Goal: Communication & Community: Answer question/provide support

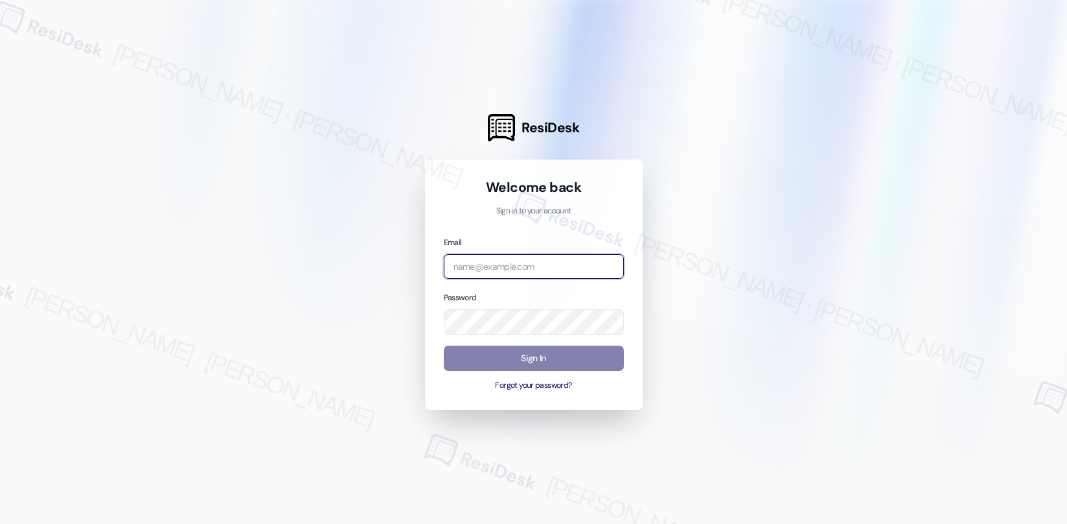
click at [572, 271] on input "email" at bounding box center [534, 266] width 180 height 25
type input "automated-surveys-american_landmark-[PERSON_NAME].[PERSON_NAME].[PERSON_NAME]@a…"
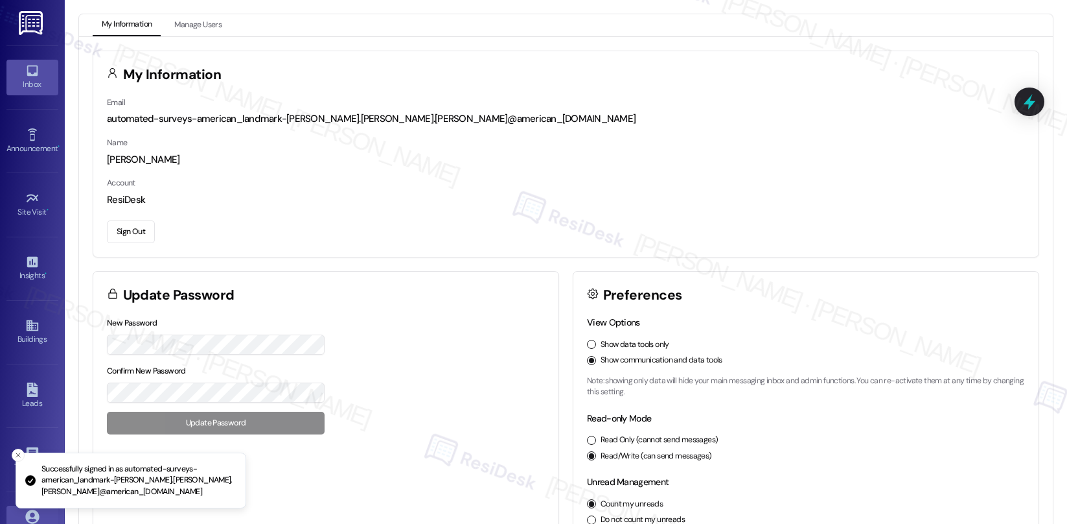
click at [27, 65] on icon at bounding box center [32, 70] width 11 height 11
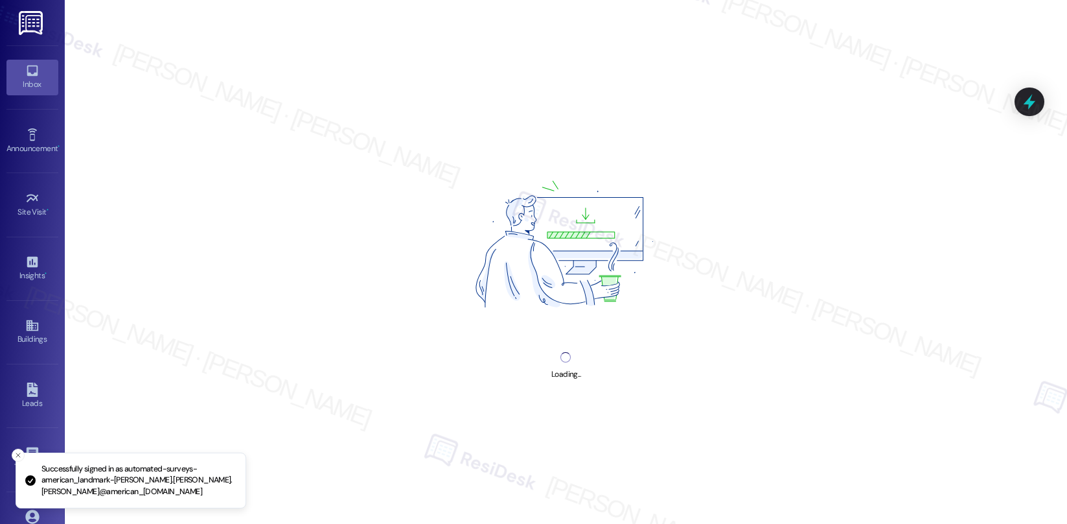
click at [27, 65] on icon at bounding box center [32, 70] width 11 height 11
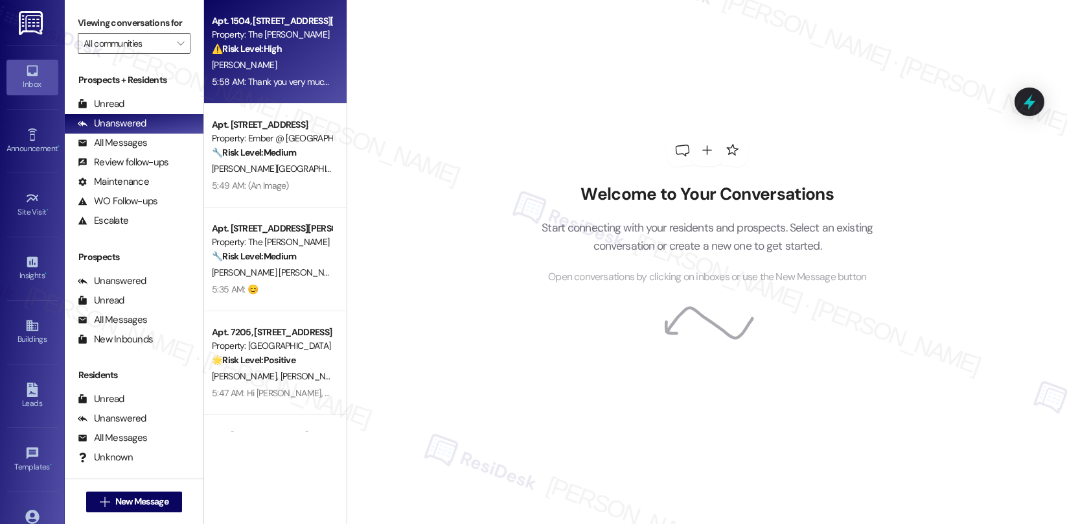
click at [261, 59] on div "[PERSON_NAME]" at bounding box center [272, 65] width 122 height 16
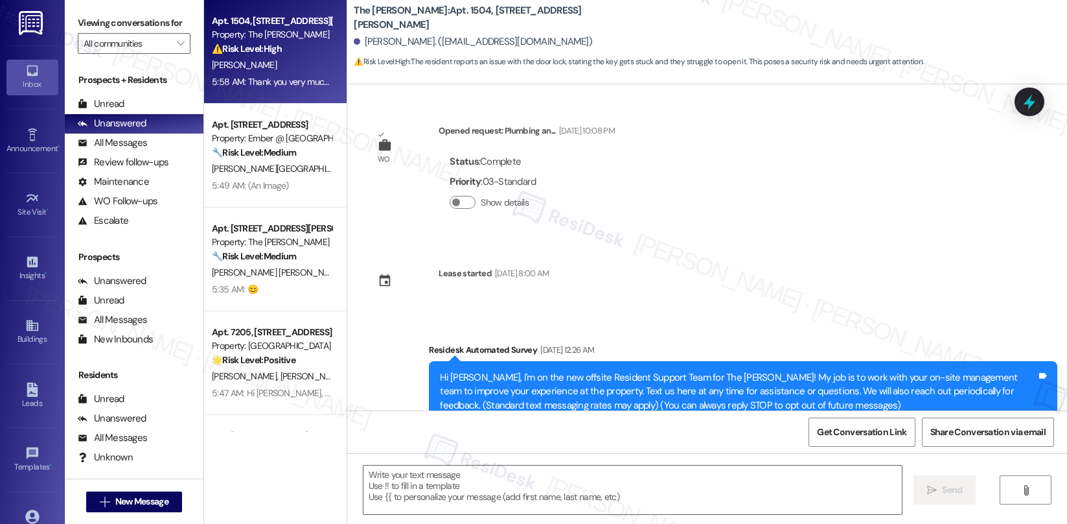
scroll to position [3706, 0]
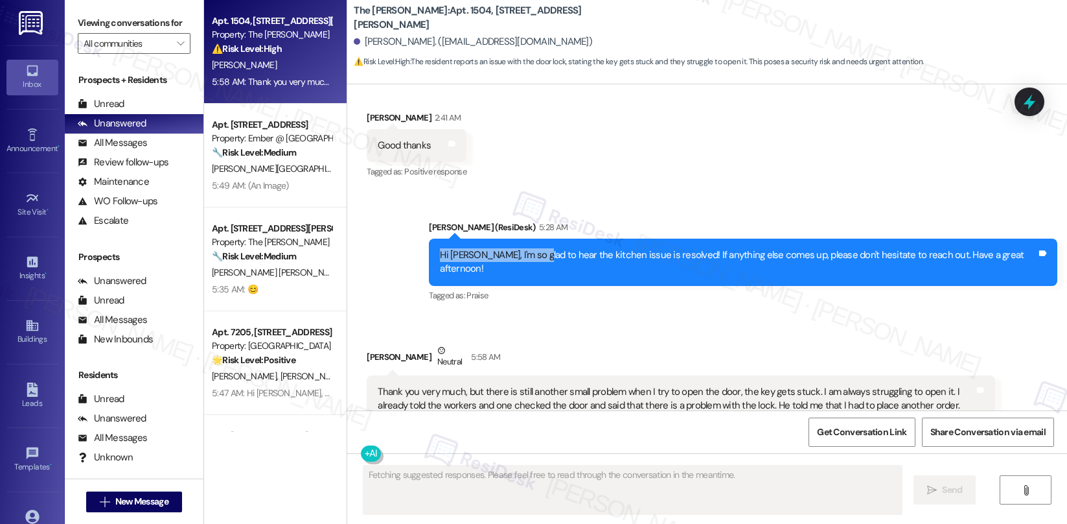
drag, startPoint x: 563, startPoint y: 227, endPoint x: 808, endPoint y: 224, distance: 245.0
click at [817, 238] on div "Hi [PERSON_NAME], I'm so glad to hear the kitchen issue is resolved! If anythin…" at bounding box center [743, 261] width 629 height 47
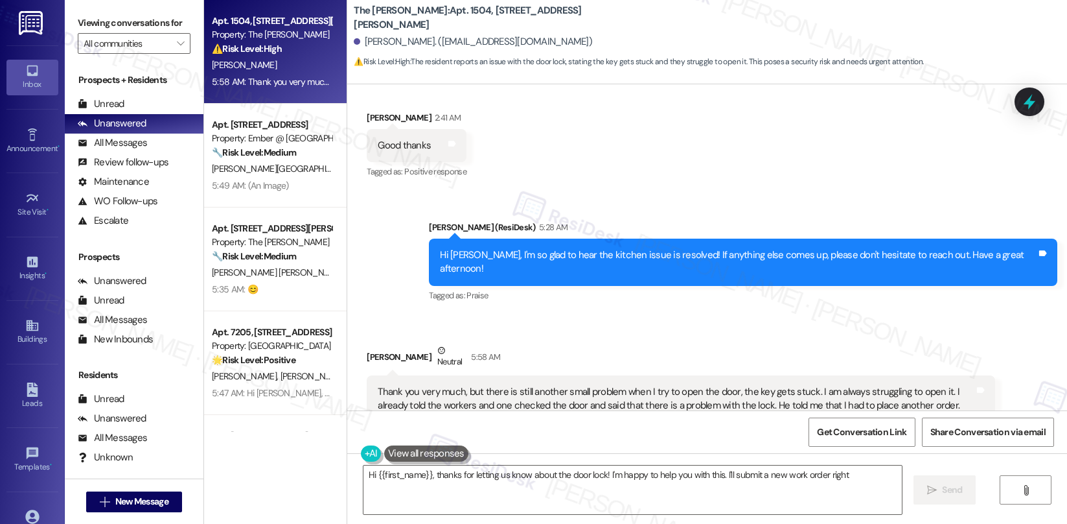
click at [520, 385] on div "Thank you very much, but there is still another small problem when I try to ope…" at bounding box center [676, 399] width 597 height 28
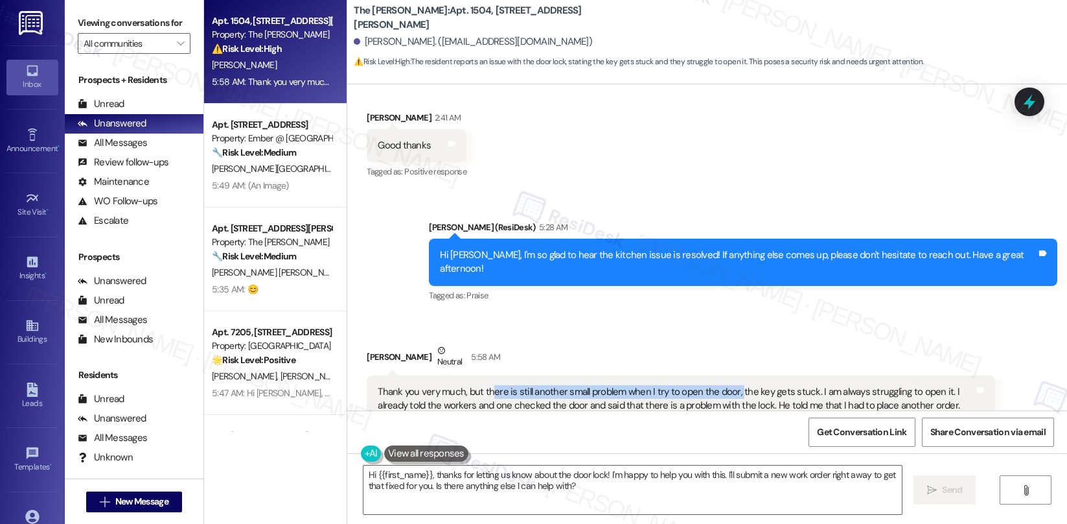
drag, startPoint x: 484, startPoint y: 352, endPoint x: 727, endPoint y: 353, distance: 243.0
click at [727, 385] on div "Thank you very much, but there is still another small problem when I try to ope…" at bounding box center [676, 399] width 597 height 28
click at [768, 385] on div "Thank you very much, but there is still another small problem when I try to ope…" at bounding box center [676, 399] width 597 height 28
drag, startPoint x: 809, startPoint y: 352, endPoint x: 933, endPoint y: 351, distance: 123.8
click at [933, 385] on div "Thank you very much, but there is still another small problem when I try to ope…" at bounding box center [676, 399] width 597 height 28
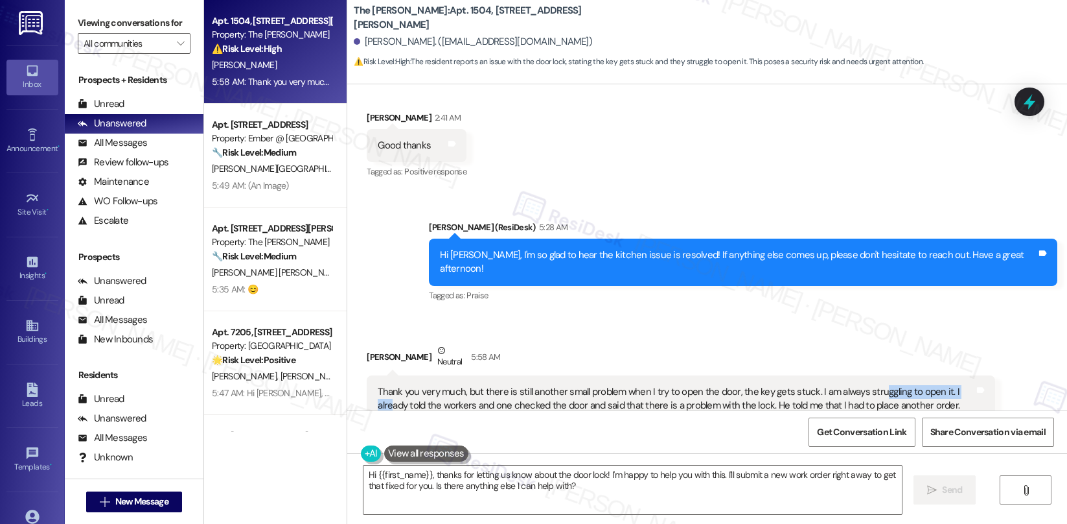
drag, startPoint x: 869, startPoint y: 354, endPoint x: 953, endPoint y: 353, distance: 83.6
click at [953, 385] on div "Thank you very much, but there is still another small problem when I try to ope…" at bounding box center [676, 399] width 597 height 28
drag, startPoint x: 399, startPoint y: 365, endPoint x: 553, endPoint y: 369, distance: 153.7
click at [553, 385] on div "Thank you very much, but there is still another small problem when I try to ope…" at bounding box center [676, 399] width 597 height 28
click at [623, 385] on div "Thank you very much, but there is still another small problem when I try to ope…" at bounding box center [676, 399] width 597 height 28
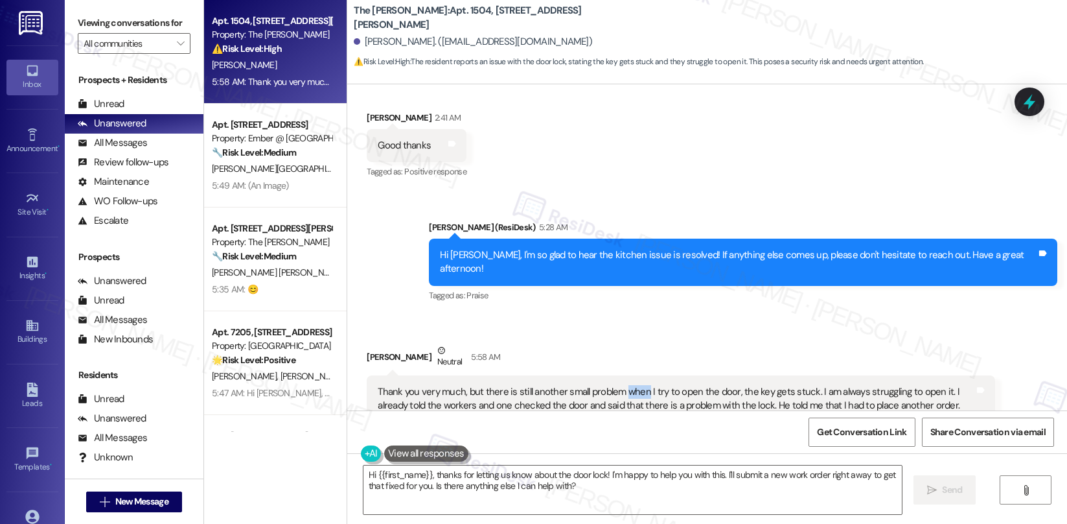
click at [623, 385] on div "Thank you very much, but there is still another small problem when I try to ope…" at bounding box center [676, 399] width 597 height 28
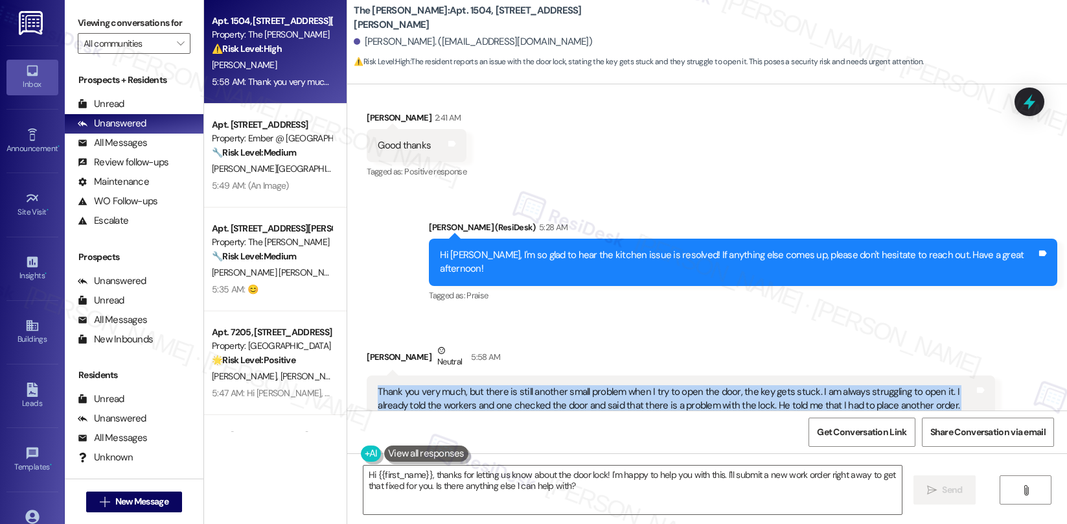
click at [623, 385] on div "Thank you very much, but there is still another small problem when I try to ope…" at bounding box center [676, 399] width 597 height 28
copy div "Thank you very much, but there is still another small problem when I try to ope…"
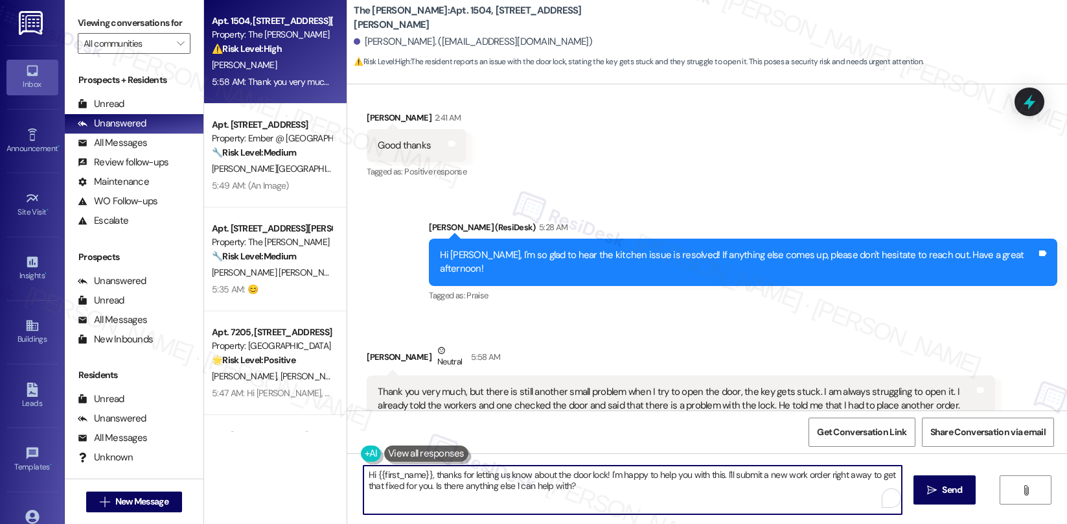
drag, startPoint x: 618, startPoint y: 474, endPoint x: 773, endPoint y: 479, distance: 155.0
click at [773, 479] on textarea "Hi {{first_name}}, thanks for letting us know about the door lock! I'm happy to…" at bounding box center [633, 489] width 539 height 49
click at [766, 487] on textarea "Hi {{first_name}}, thanks for letting us know about the door lock! I'm happy to…" at bounding box center [633, 489] width 539 height 49
drag, startPoint x: 391, startPoint y: 489, endPoint x: 399, endPoint y: 489, distance: 7.1
click at [392, 489] on textarea "Hi {{first_name}}, thanks for letting us know about the door lock! I'm happy to…" at bounding box center [633, 489] width 539 height 49
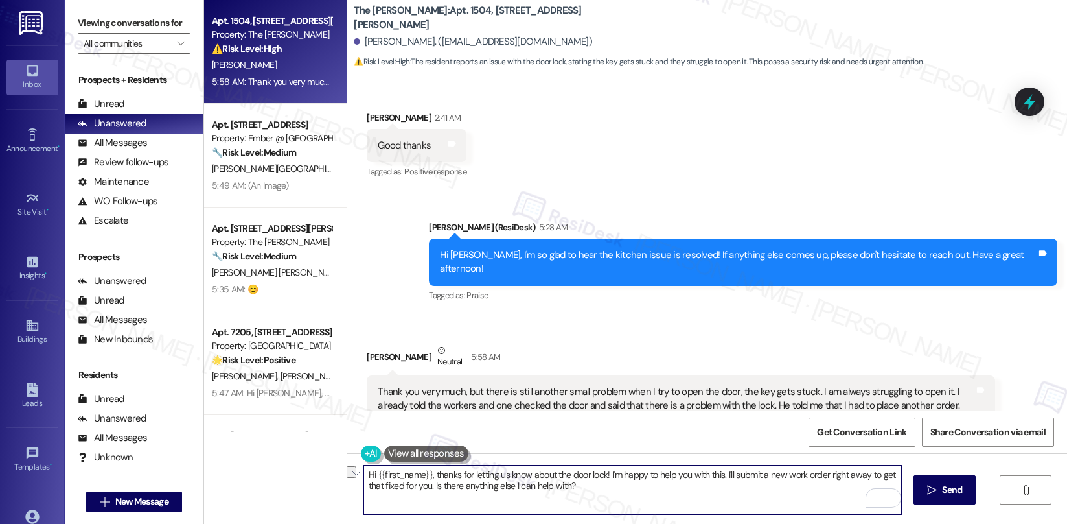
drag, startPoint x: 433, startPoint y: 489, endPoint x: 545, endPoint y: 491, distance: 112.1
click at [545, 491] on textarea "Hi {{first_name}}, thanks for letting us know about the door lock! I'm happy to…" at bounding box center [633, 489] width 539 height 49
click at [603, 498] on textarea "Hi {{first_name}}, thanks for letting us know about the door lock! I'm happy to…" at bounding box center [633, 489] width 539 height 49
drag, startPoint x: 605, startPoint y: 491, endPoint x: 425, endPoint y: 488, distance: 179.5
click at [425, 488] on textarea "Hi {{first_name}}, thanks for letting us know about the door lock! I'm happy to…" at bounding box center [633, 489] width 539 height 49
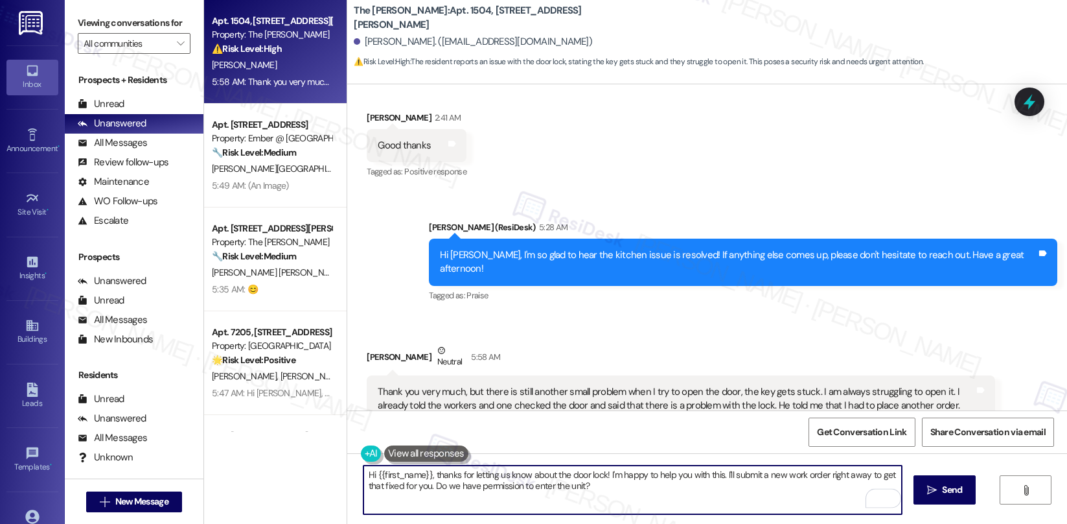
click at [649, 498] on textarea "Hi {{first_name}}, thanks for letting us know about the door lock! I'm happy to…" at bounding box center [633, 489] width 539 height 49
type textarea "Hi {{first_name}}, thanks for letting us know about the door lock! I'm happy to…"
click at [936, 494] on span " Send" at bounding box center [945, 490] width 41 height 14
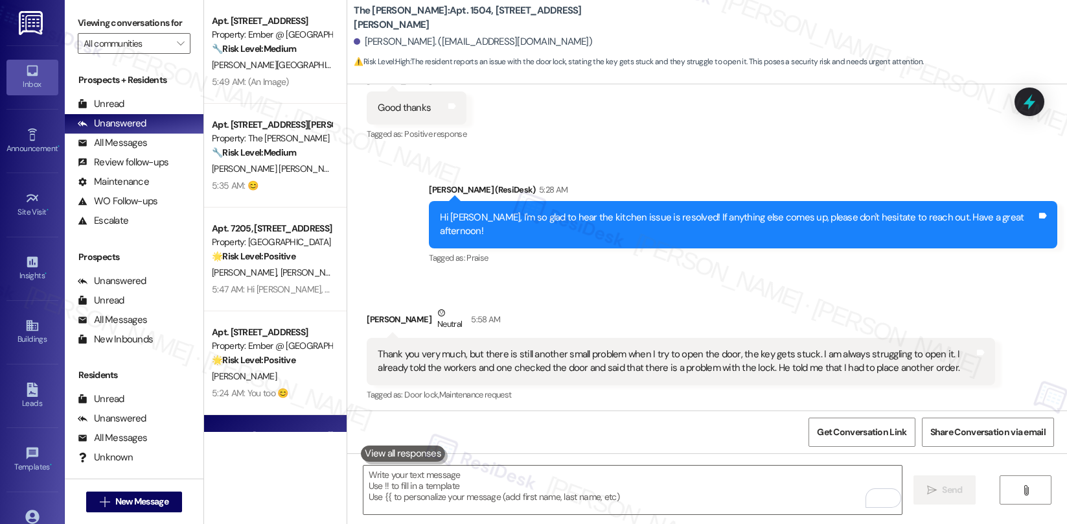
scroll to position [3811, 0]
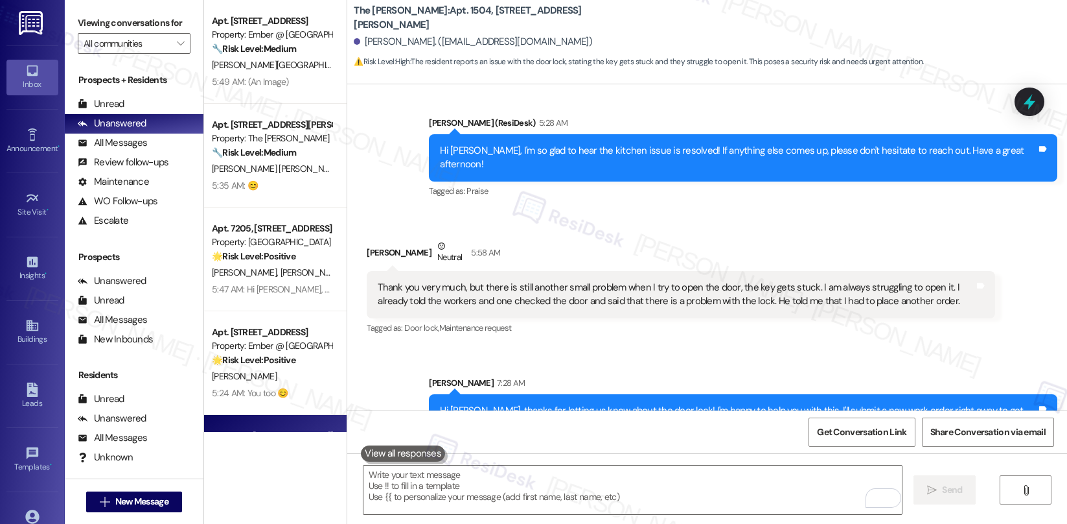
click at [423, 17] on b "The [PERSON_NAME]: Apt. 1504, [STREET_ADDRESS][PERSON_NAME]" at bounding box center [483, 18] width 259 height 28
copy b "1504"
drag, startPoint x: 501, startPoint y: 375, endPoint x: 703, endPoint y: 380, distance: 201.6
click at [703, 404] on div "Hi [PERSON_NAME], thanks for letting us know about the door lock! I'm happy to …" at bounding box center [738, 418] width 597 height 28
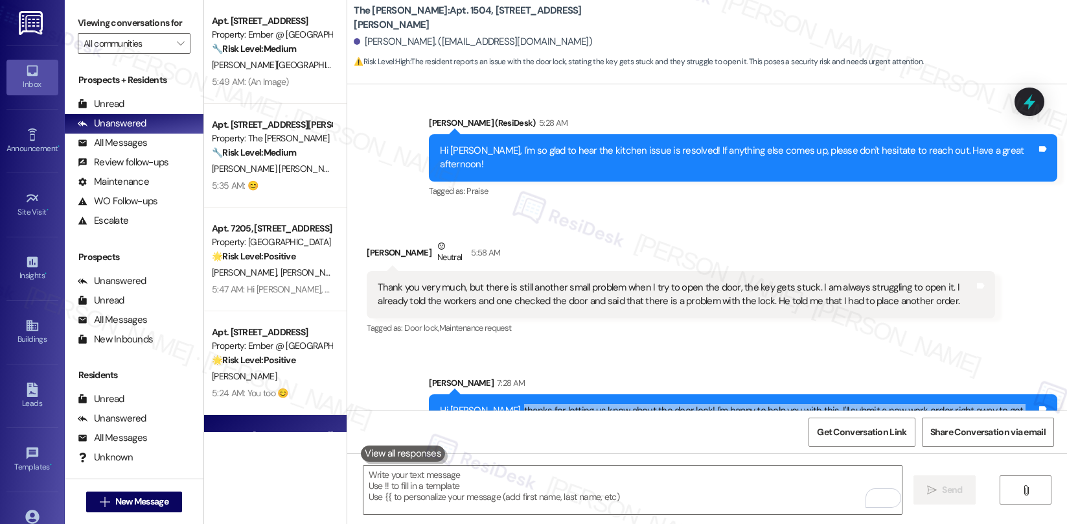
click at [505, 404] on div "Hi [PERSON_NAME], thanks for letting us know about the door lock! I'm happy to …" at bounding box center [738, 418] width 597 height 28
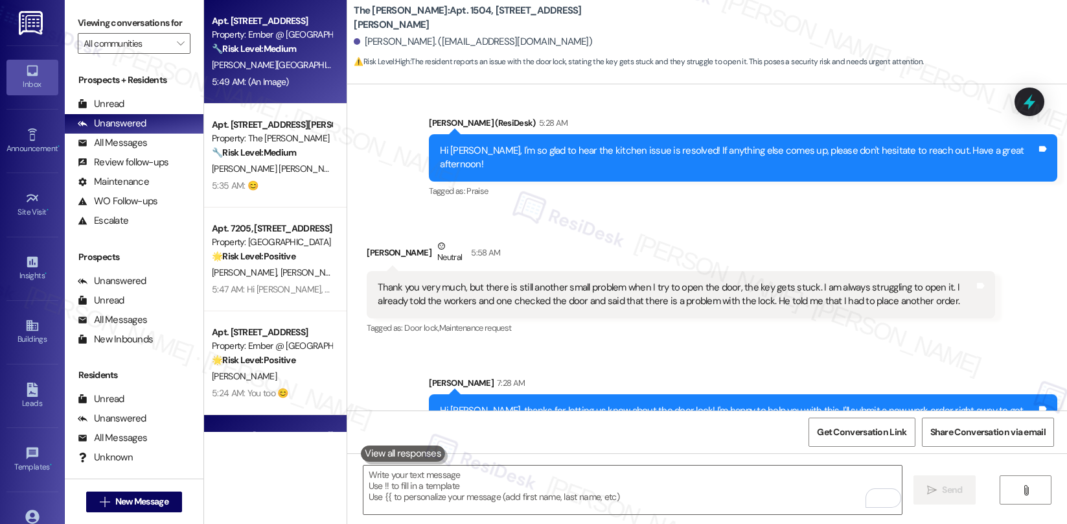
click at [277, 58] on div "[PERSON_NAME] [PERSON_NAME]" at bounding box center [272, 65] width 122 height 16
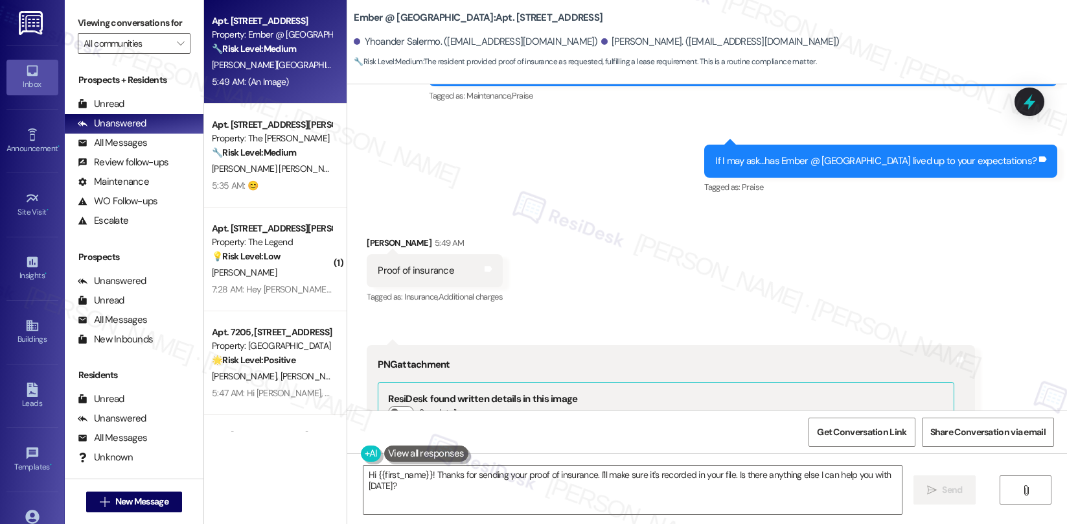
scroll to position [1474, 0]
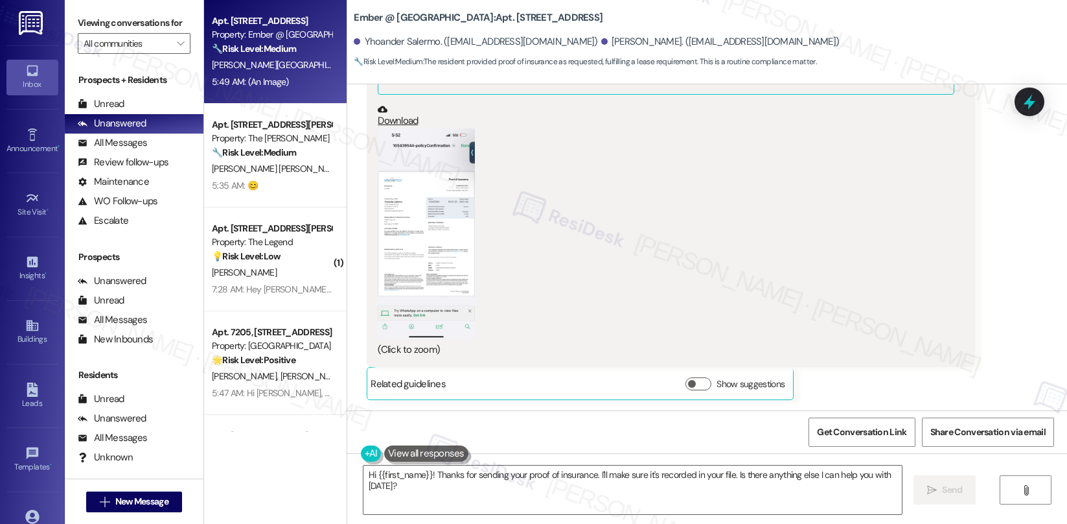
click at [396, 238] on button "Zoom image" at bounding box center [426, 233] width 97 height 211
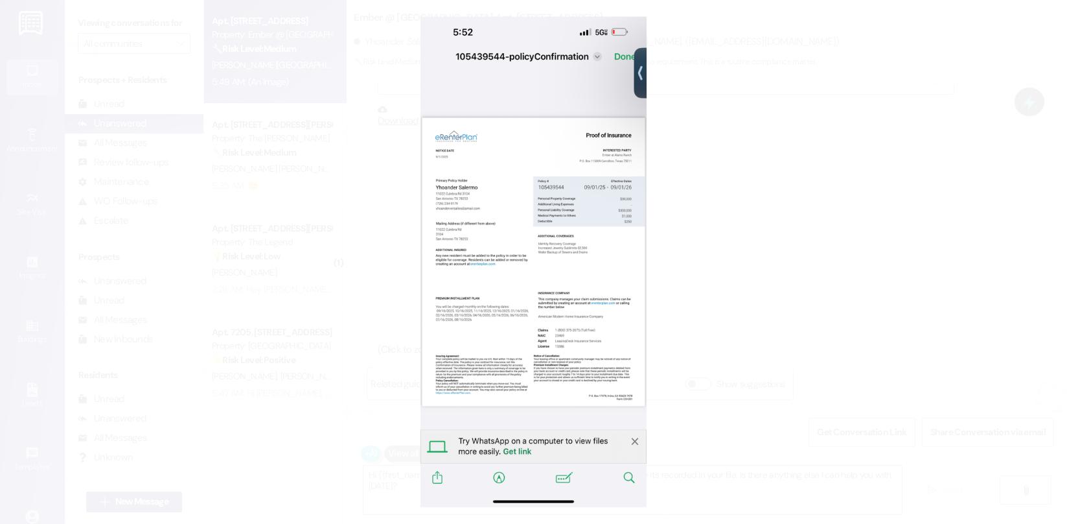
click at [630, 269] on button "Unzoom image" at bounding box center [533, 262] width 1067 height 524
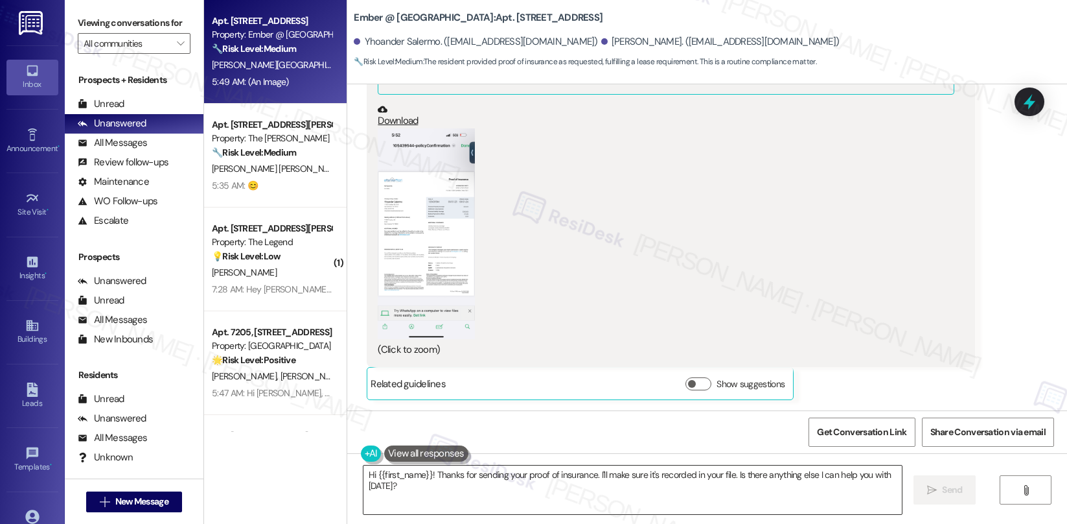
click at [461, 480] on textarea "Hi {{first_name}}! Thanks for sending your proof of insurance. I'll make sure i…" at bounding box center [633, 489] width 539 height 49
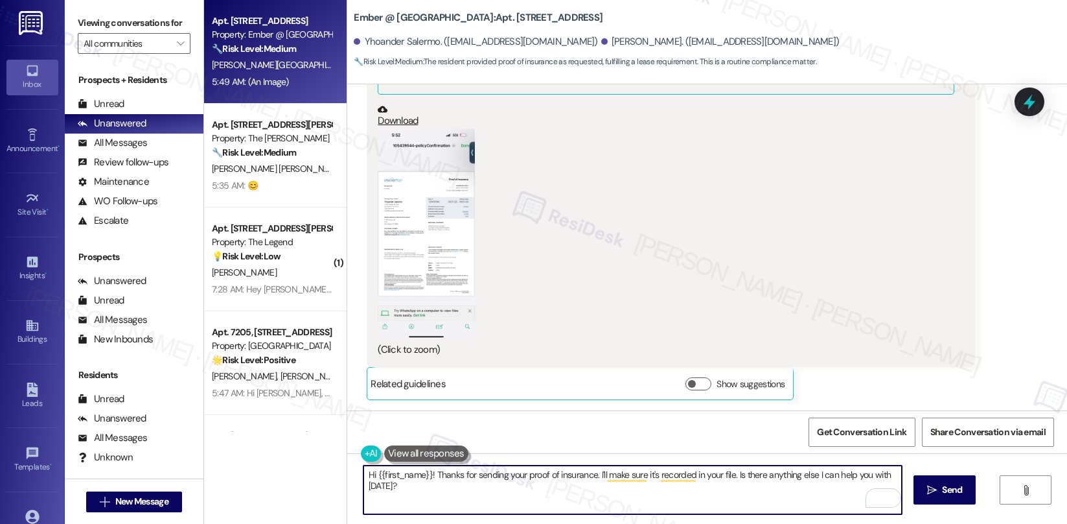
drag, startPoint x: 590, startPoint y: 476, endPoint x: 591, endPoint y: 483, distance: 7.2
click at [591, 483] on textarea "Hi {{first_name}}! Thanks for sending your proof of insurance. I'll make sure i…" at bounding box center [633, 489] width 539 height 49
drag, startPoint x: 589, startPoint y: 471, endPoint x: 635, endPoint y: 482, distance: 47.5
click at [635, 482] on textarea "Hi {{first_name}}! Thanks for sending your proof of insurance. I'll make sure i…" at bounding box center [633, 489] width 539 height 49
click at [651, 477] on textarea "Hi {{first_name}}! Thanks for sending your proof of insurance. Is this the firs…" at bounding box center [633, 489] width 539 height 49
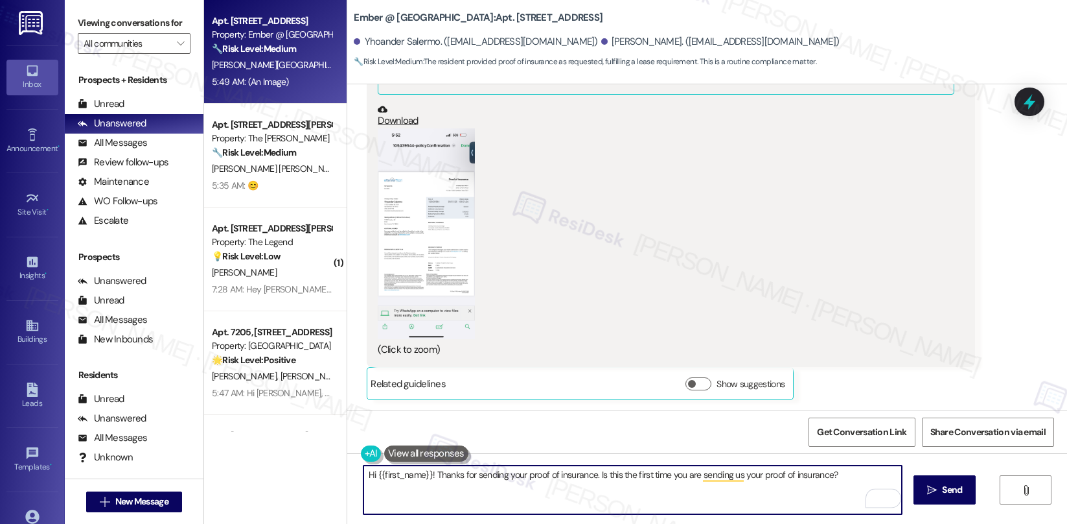
drag, startPoint x: 595, startPoint y: 478, endPoint x: 724, endPoint y: 477, distance: 129.0
click at [717, 477] on textarea "Hi {{first_name}}! Thanks for sending your proof of insurance. Is this the firs…" at bounding box center [633, 489] width 539 height 49
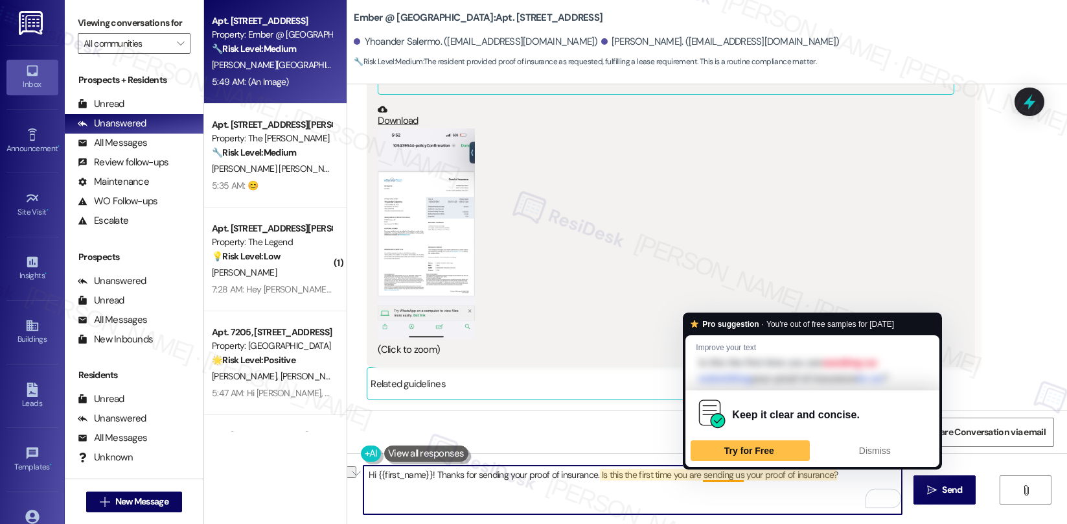
click at [820, 487] on textarea "Hi {{first_name}}! Thanks for sending your proof of insurance. Is this the firs…" at bounding box center [633, 489] width 539 height 49
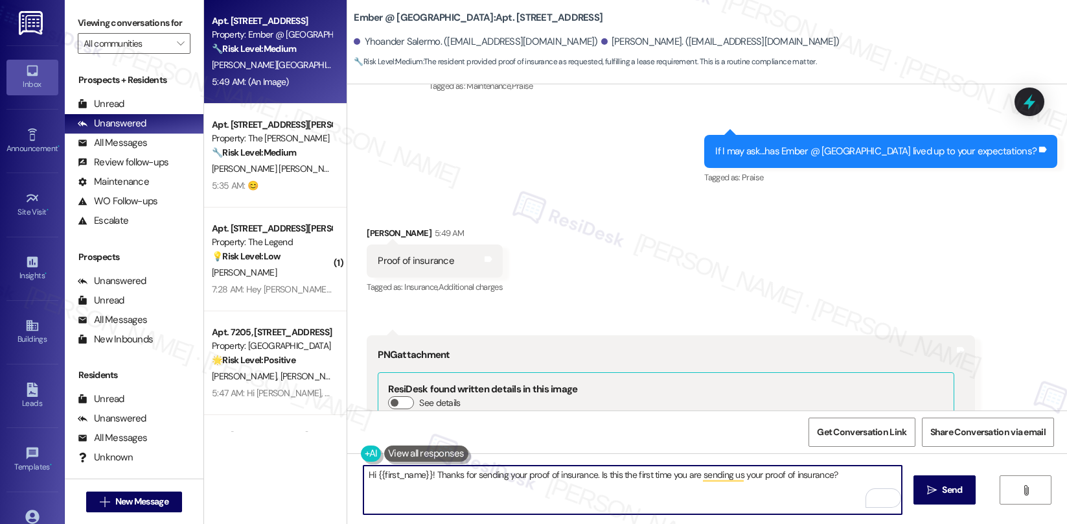
scroll to position [1110, 0]
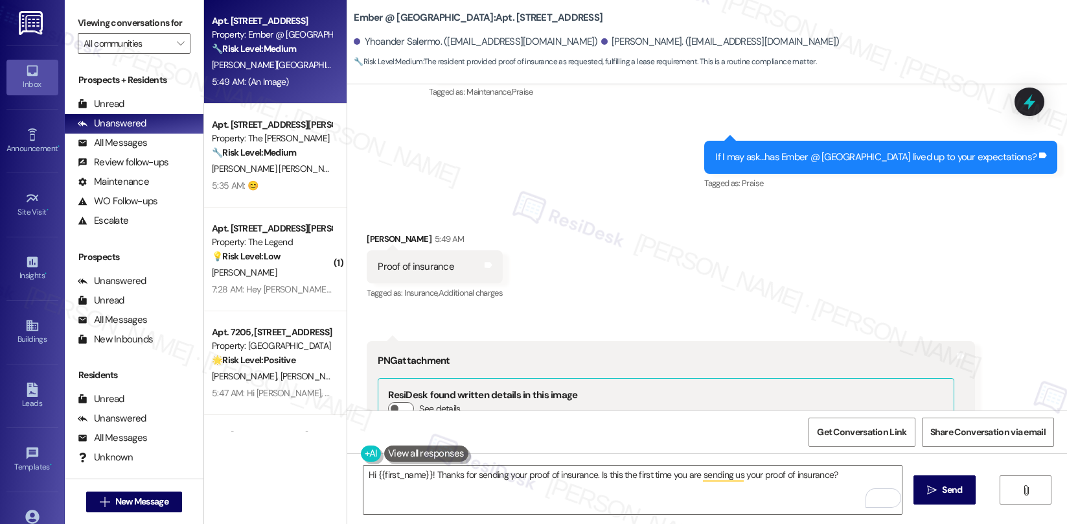
click at [367, 234] on div "[PERSON_NAME] 5:49 AM" at bounding box center [435, 241] width 136 height 18
copy div "Yanela"
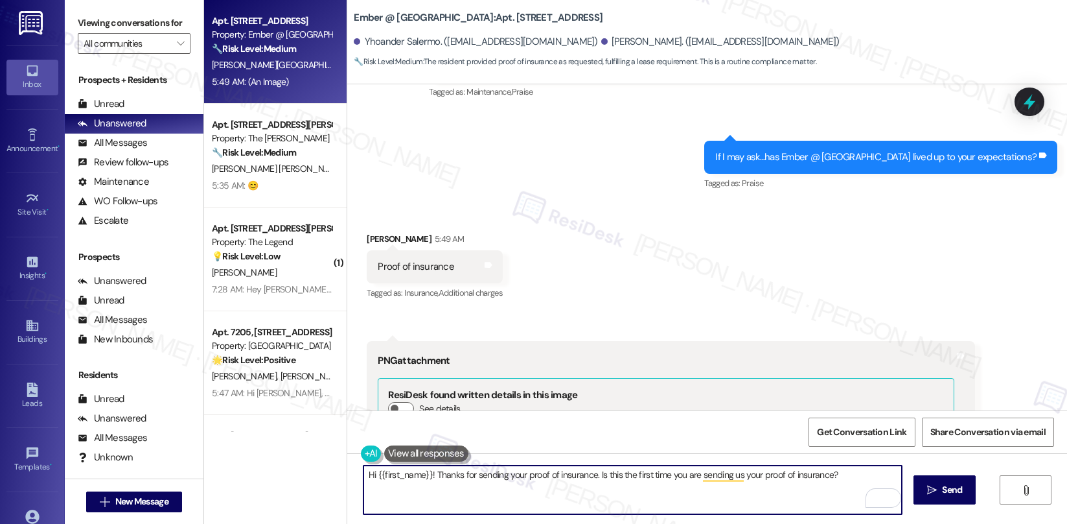
drag, startPoint x: 369, startPoint y: 474, endPoint x: 423, endPoint y: 477, distance: 53.9
click at [423, 477] on textarea "Hi {{first_name}}! Thanks for sending your proof of insurance. Is this the firs…" at bounding box center [633, 489] width 539 height 49
paste textarea "Yanela"
type textarea "Hi [PERSON_NAME]! Thanks for sending your proof of insurance. Is this the first…"
click at [952, 492] on span "Send" at bounding box center [952, 490] width 20 height 14
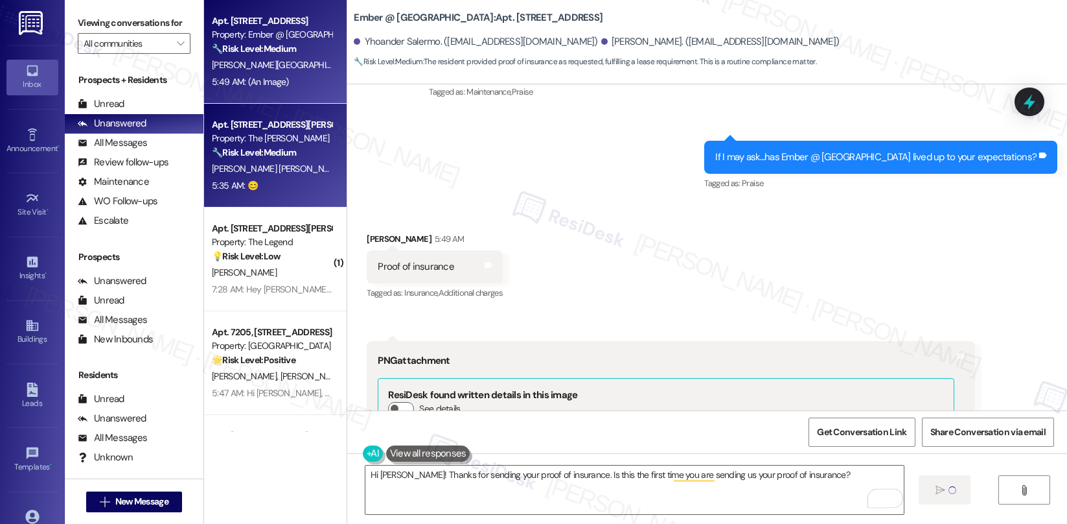
click at [298, 178] on div "5:35 AM: 😊 5:35 AM: 😊" at bounding box center [272, 186] width 122 height 16
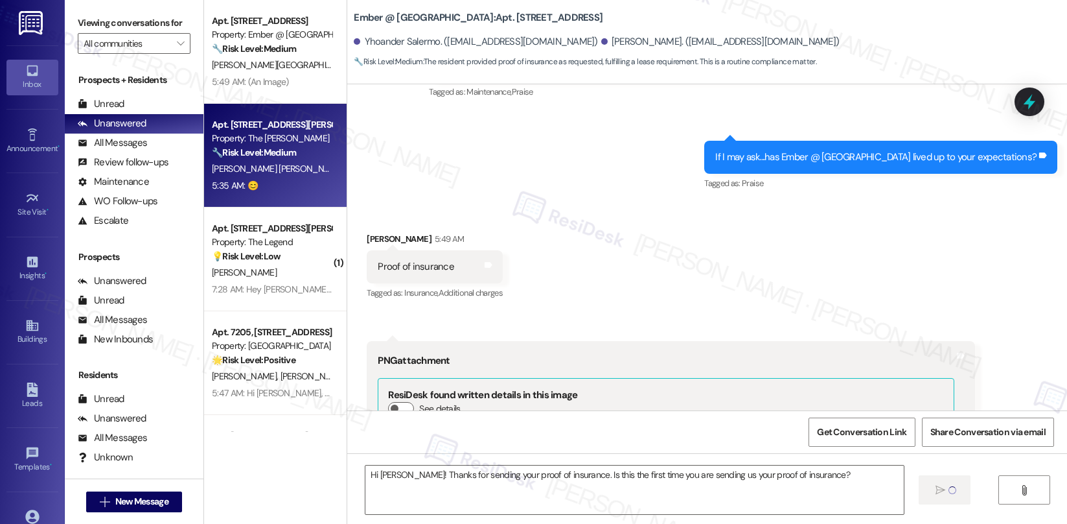
type textarea "Fetching suggested responses. Please feel free to read through the conversation…"
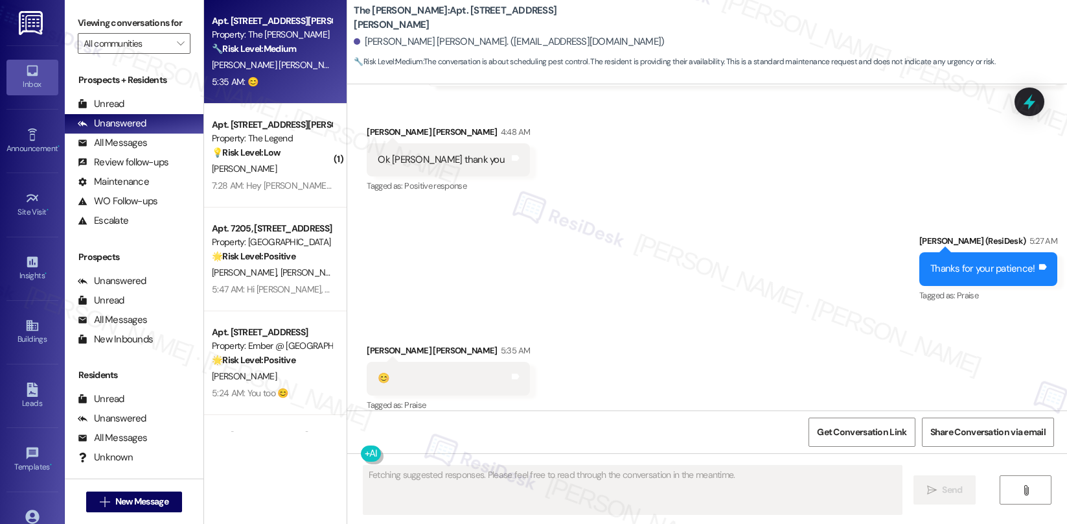
scroll to position [3251, 0]
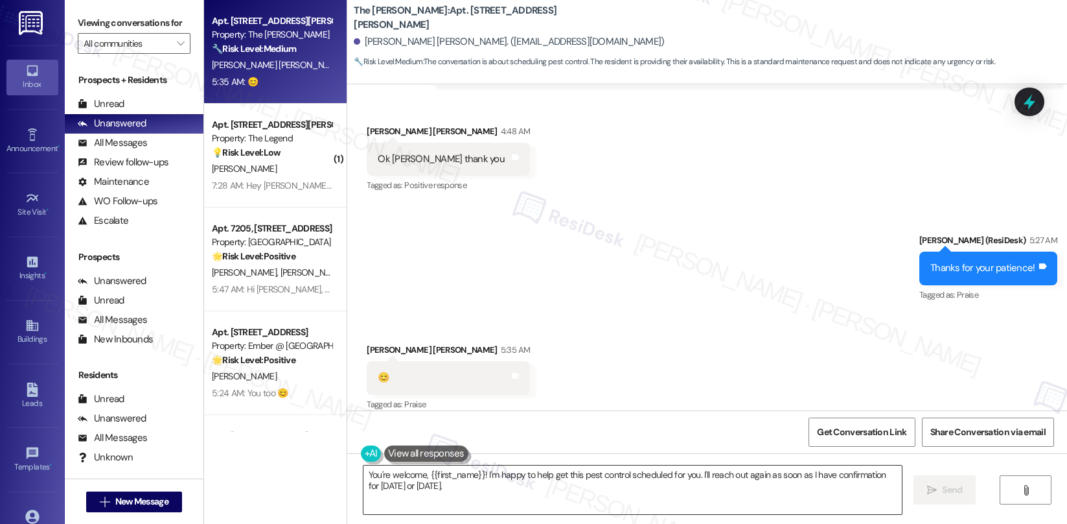
click at [430, 482] on textarea "You're welcome, {{first_name}}! I'm happy to help get this pest control schedul…" at bounding box center [633, 489] width 539 height 49
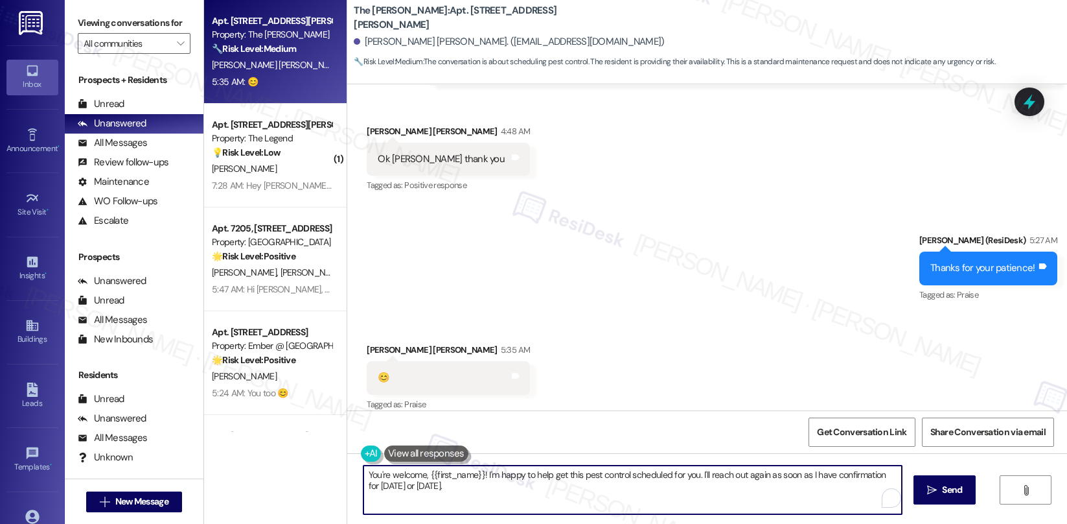
click at [430, 482] on textarea "You're welcome, {{first_name}}! I'm happy to help get this pest control schedul…" at bounding box center [633, 489] width 539 height 49
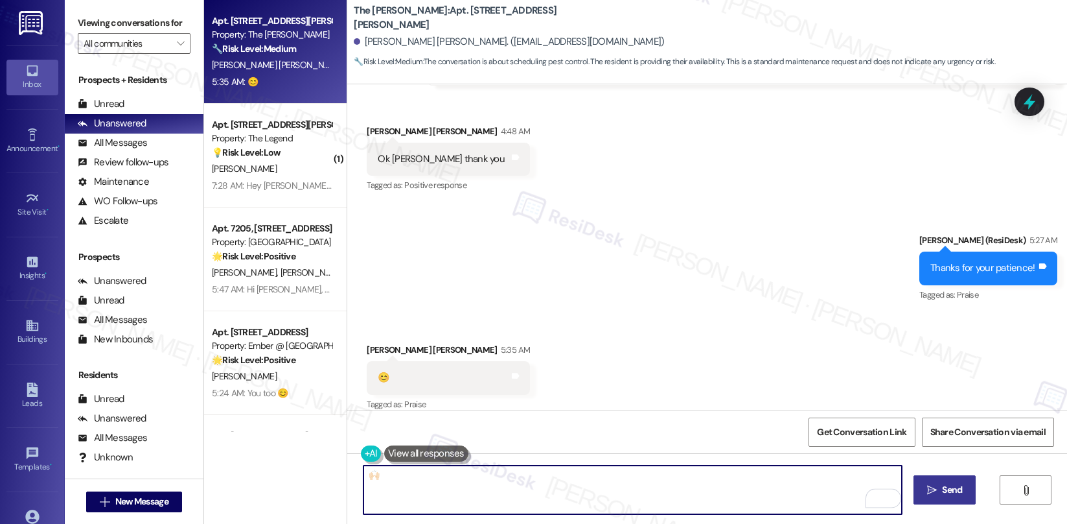
type textarea "🙌🏻"
click at [922, 485] on button " Send" at bounding box center [945, 489] width 63 height 29
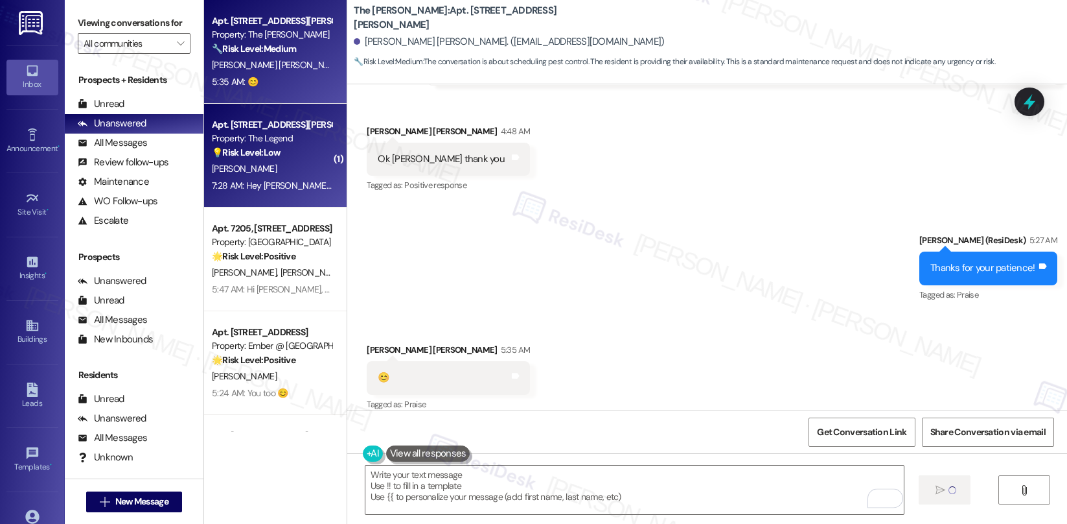
scroll to position [3250, 0]
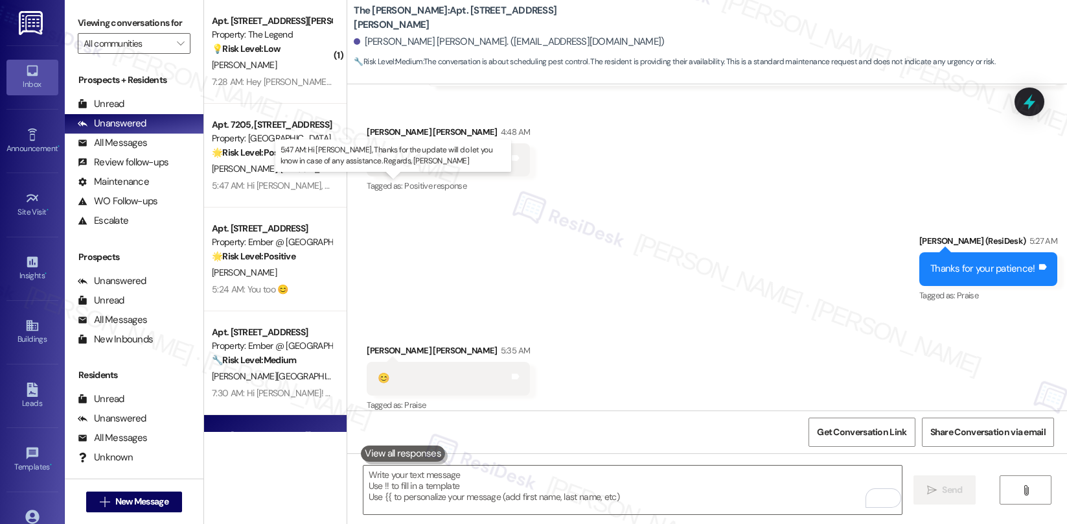
click at [250, 184] on div "5:47 AM: Hi [PERSON_NAME], Thanks for the update will do let you know in case o…" at bounding box center [448, 186] width 472 height 12
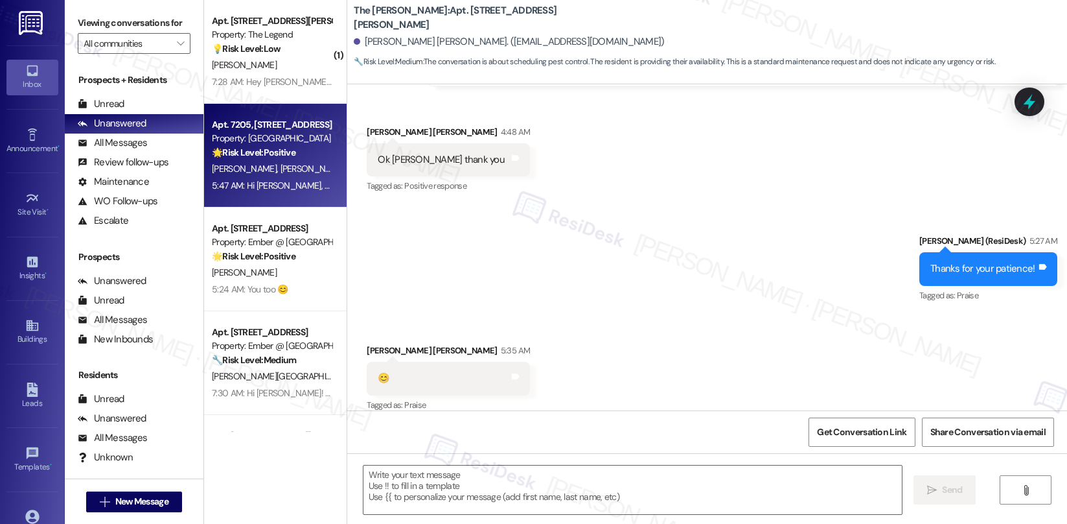
type textarea "Fetching suggested responses. Please feel free to read through the conversation…"
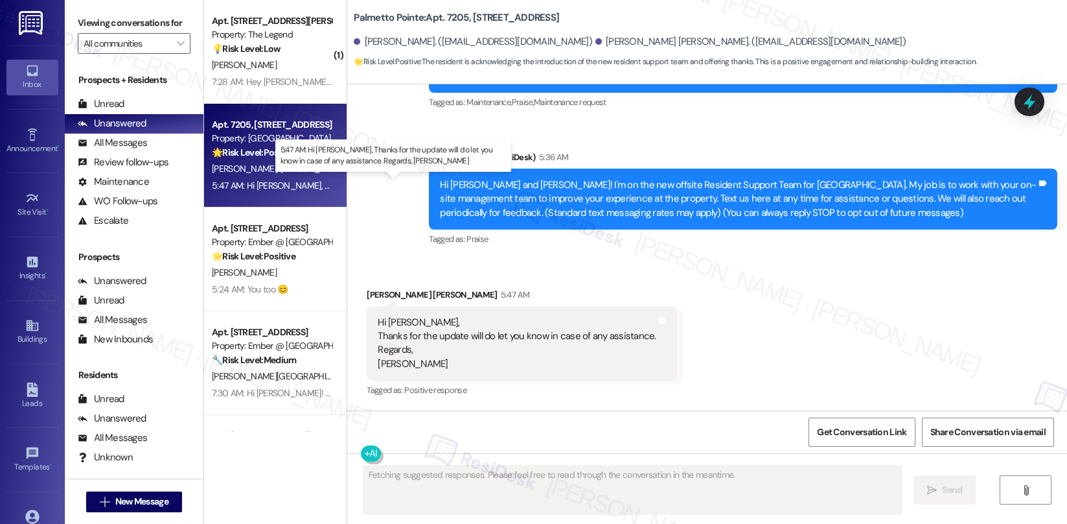
scroll to position [173, 0]
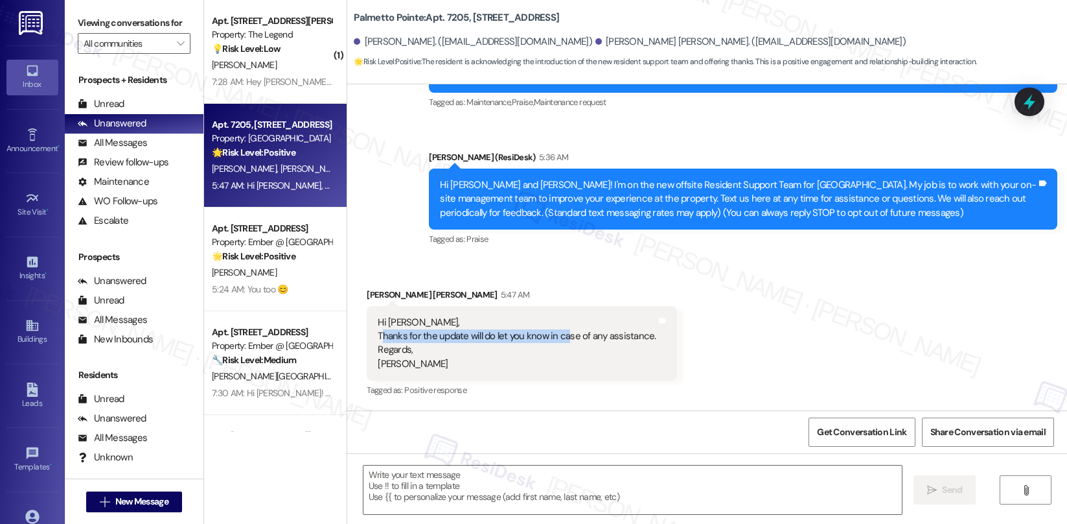
drag, startPoint x: 375, startPoint y: 335, endPoint x: 557, endPoint y: 337, distance: 182.1
click at [557, 337] on div "Hi [PERSON_NAME], Thanks for the update will do let you know in case of any ass…" at bounding box center [517, 344] width 278 height 56
click at [443, 483] on textarea at bounding box center [633, 489] width 539 height 49
click at [445, 483] on textarea at bounding box center [633, 489] width 539 height 49
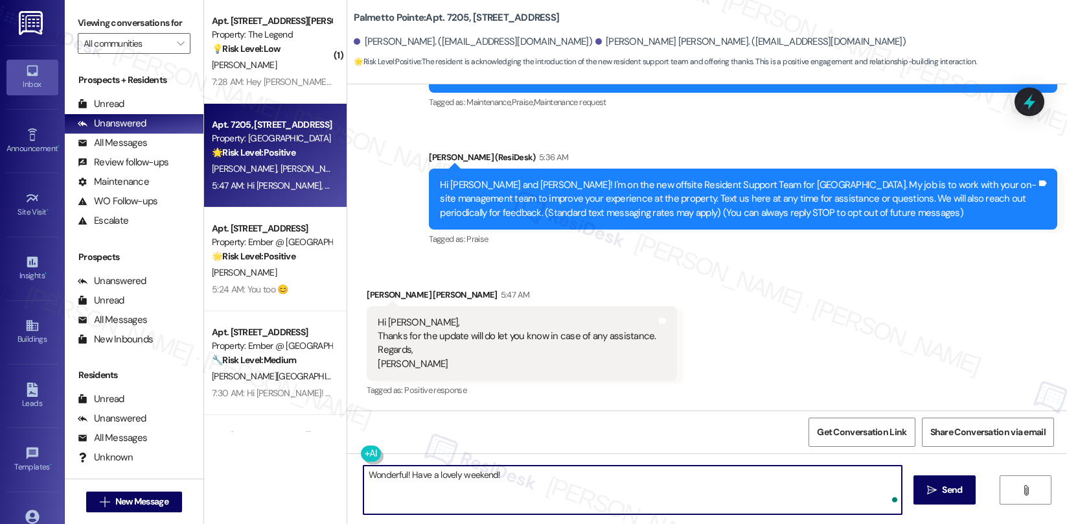
type textarea "Wonderful! Have a lovely weekend!"
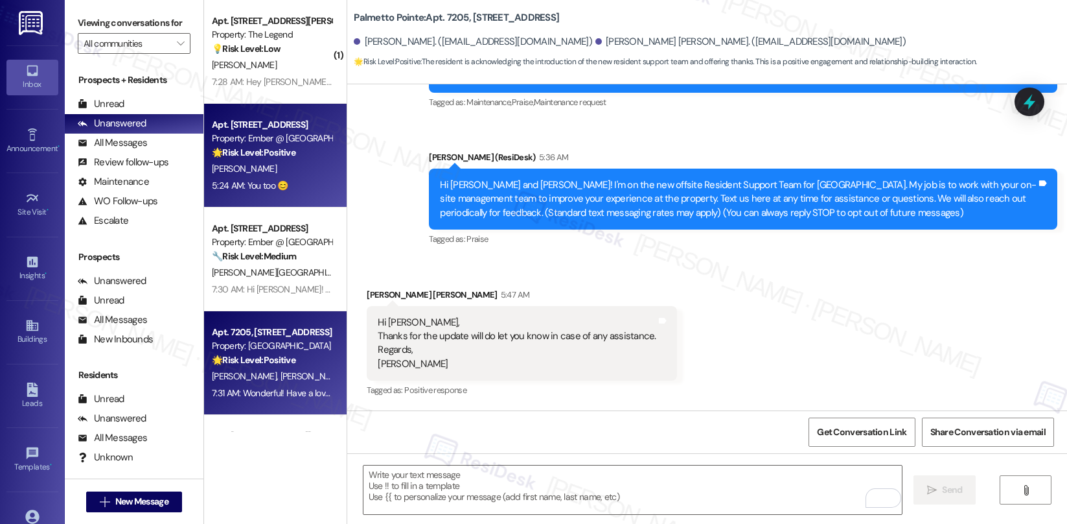
click at [287, 167] on div "[PERSON_NAME]" at bounding box center [272, 169] width 122 height 16
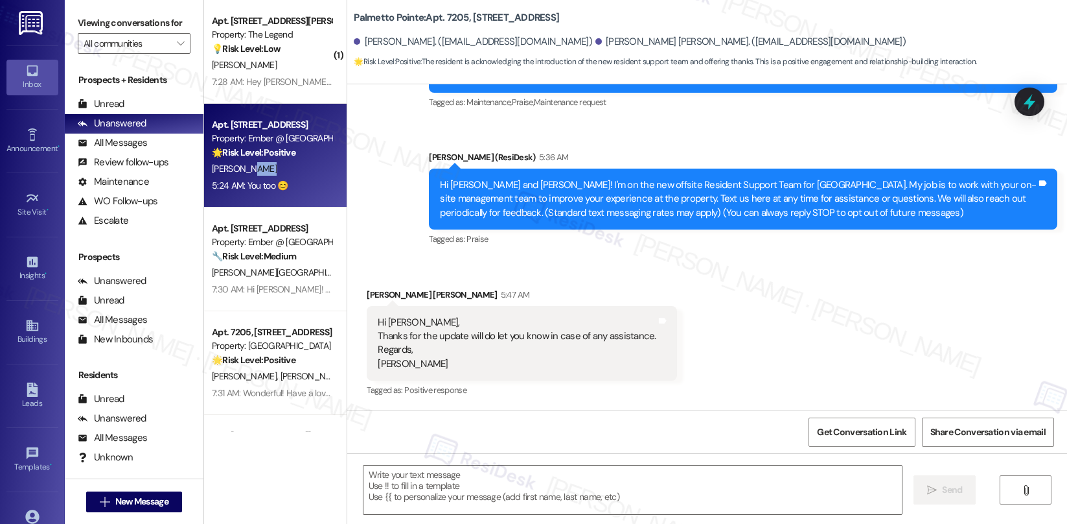
type textarea "Fetching suggested responses. Please feel free to read through the conversation…"
click at [287, 167] on div "[PERSON_NAME]" at bounding box center [272, 169] width 122 height 16
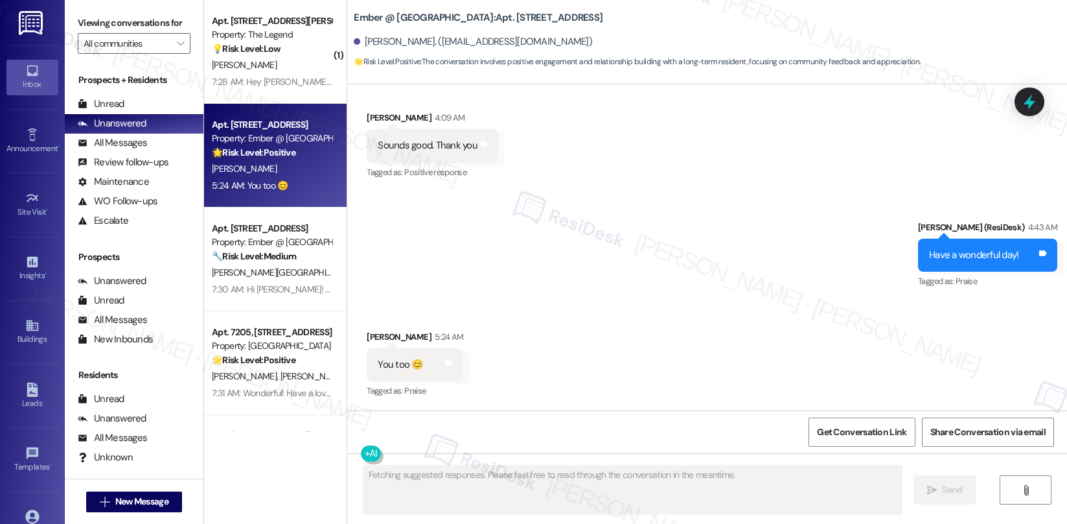
scroll to position [1761, 0]
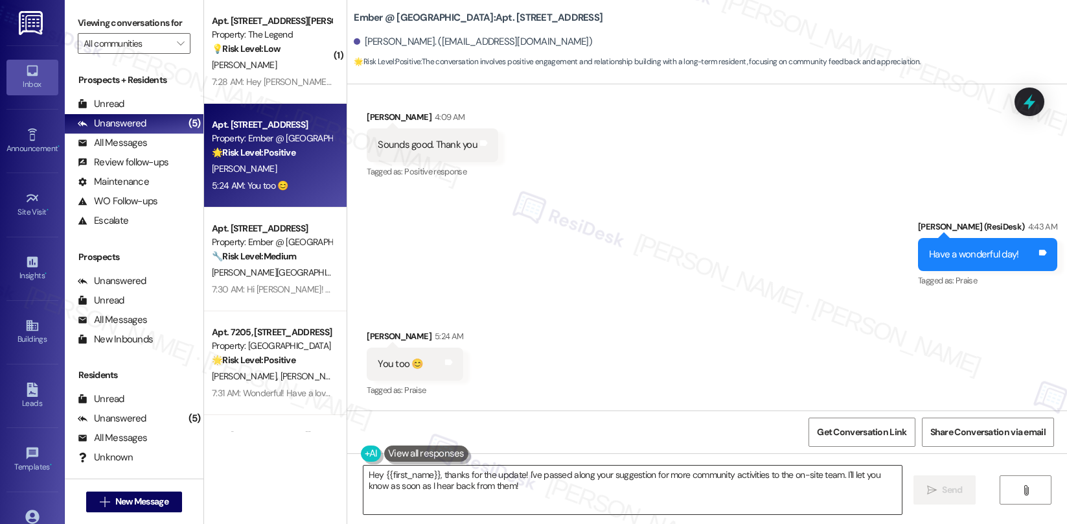
click at [415, 489] on textarea "Hey {{first_name}}, thanks for the update! I've passed along your suggestion fo…" at bounding box center [633, 489] width 539 height 49
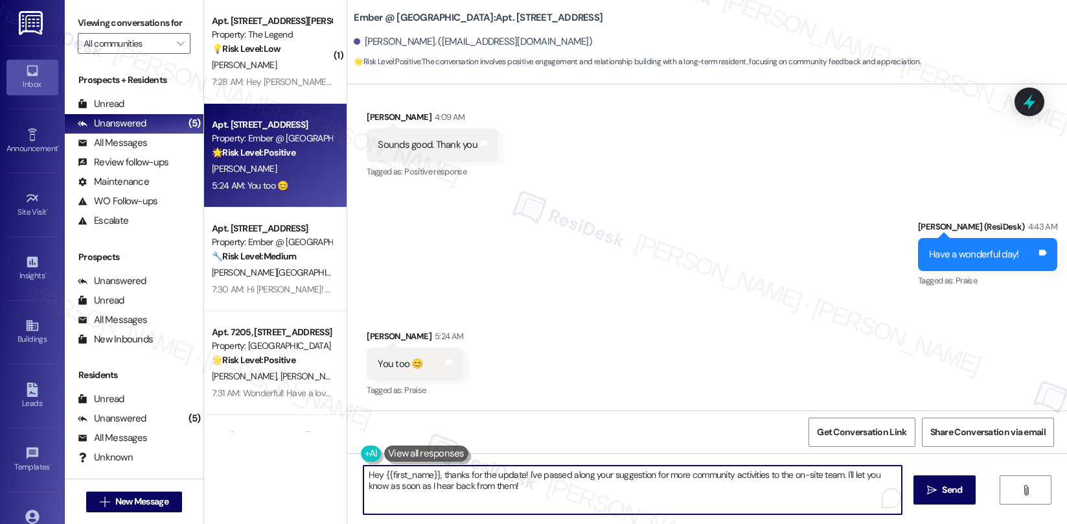
click at [415, 489] on textarea "Hey {{first_name}}, thanks for the update! I've passed along your suggestion fo…" at bounding box center [633, 489] width 539 height 49
type textarea "Thank you!"
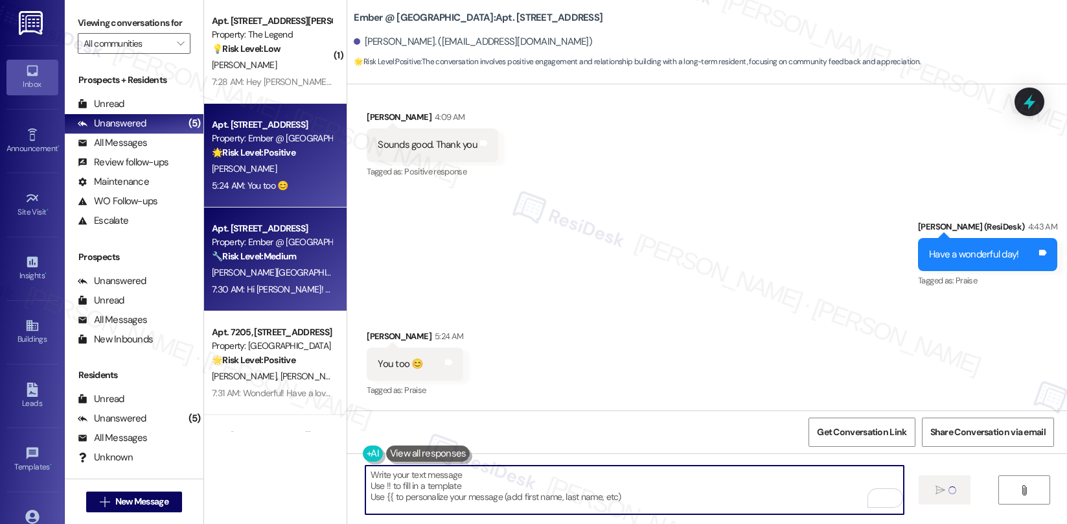
scroll to position [1761, 0]
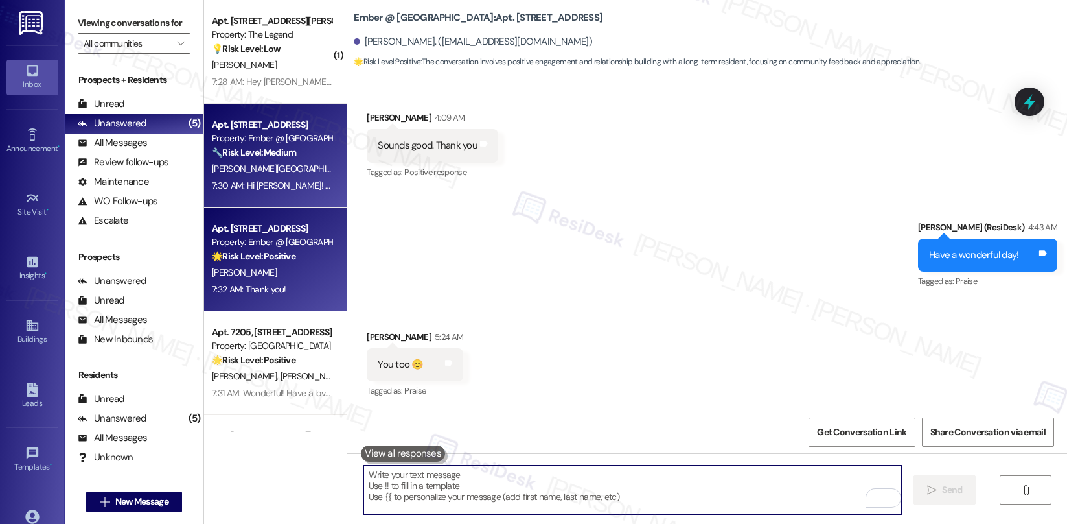
click at [363, 174] on span "[PERSON_NAME]" at bounding box center [395, 169] width 65 height 12
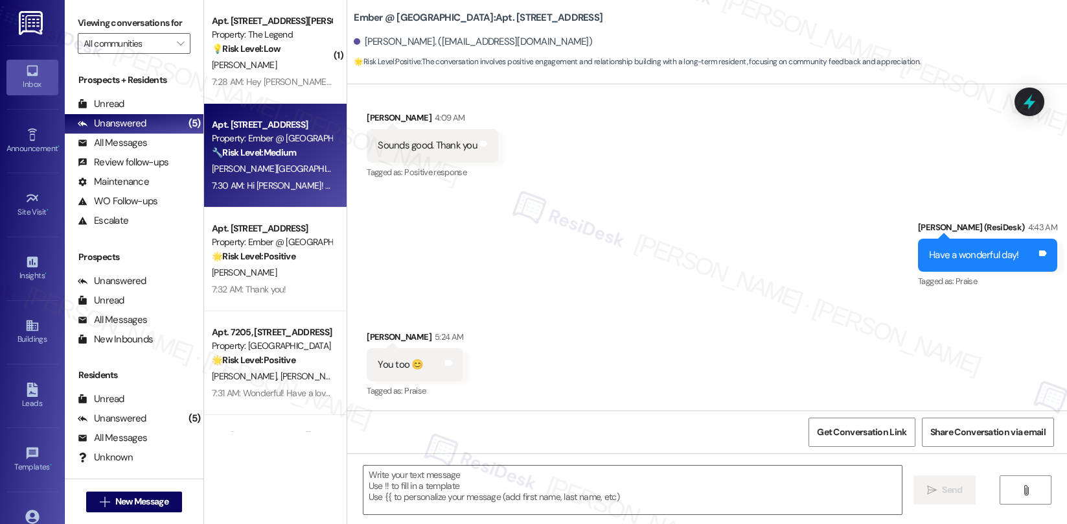
type textarea "Fetching suggested responses. Please feel free to read through the conversation…"
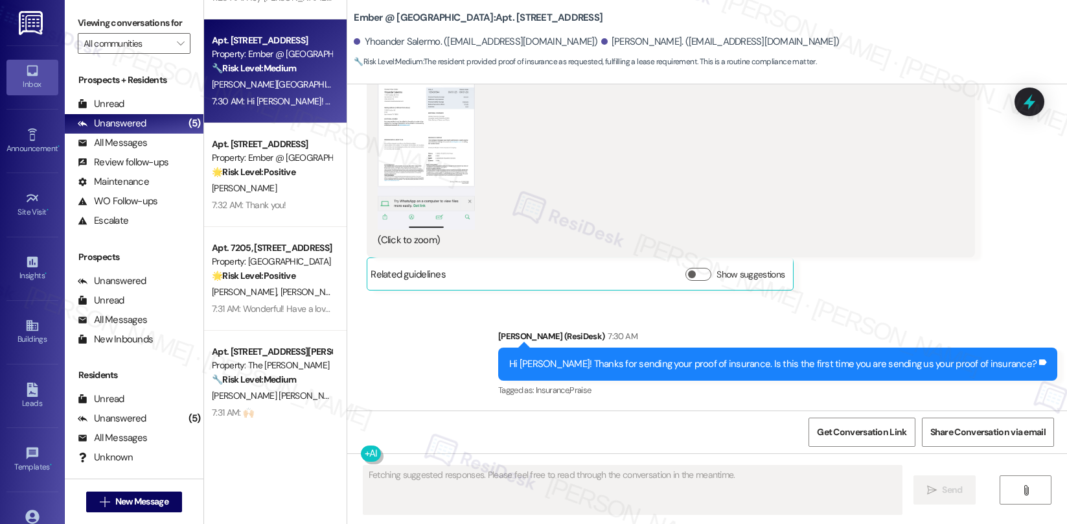
scroll to position [87, 0]
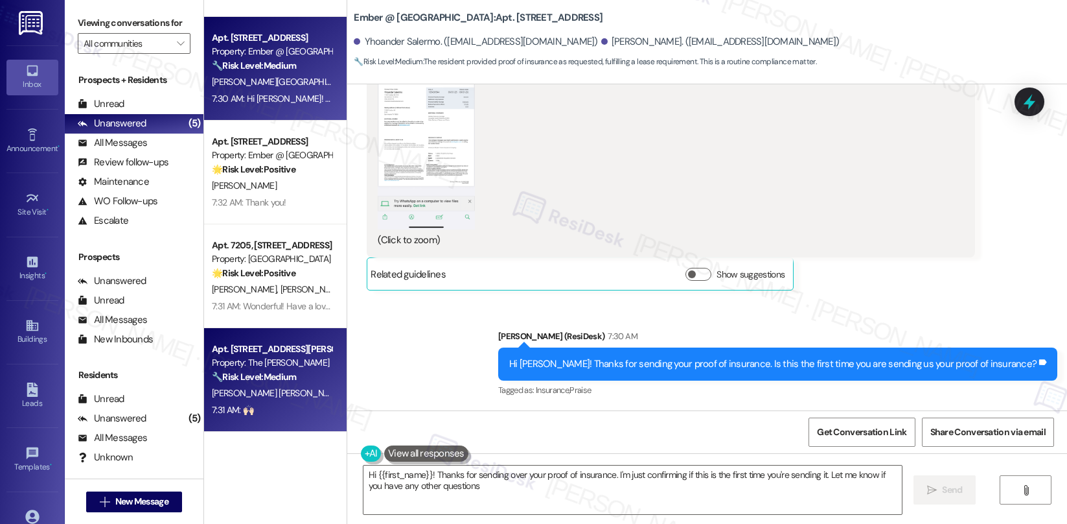
type textarea "Hi {{first_name}}! Thanks for sending over your proof of insurance. I'm just co…"
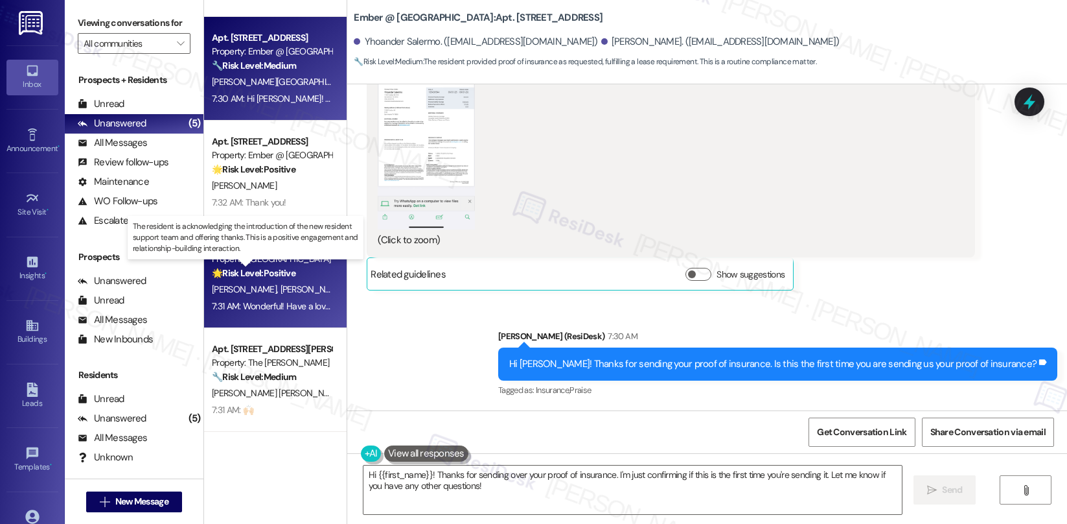
click at [283, 277] on strong "🌟 Risk Level: Positive" at bounding box center [254, 273] width 84 height 12
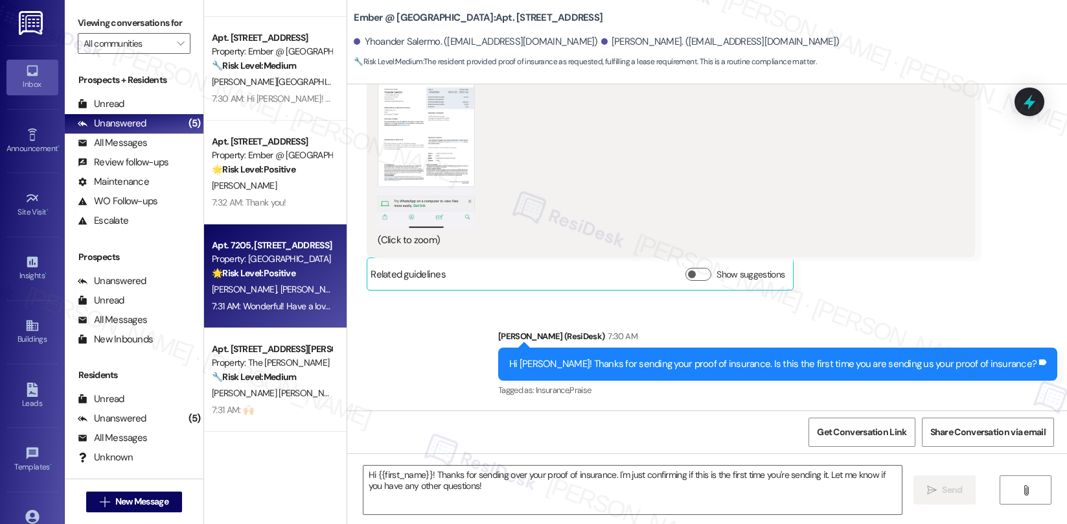
type textarea "Fetching suggested responses. Please feel free to read through the conversation…"
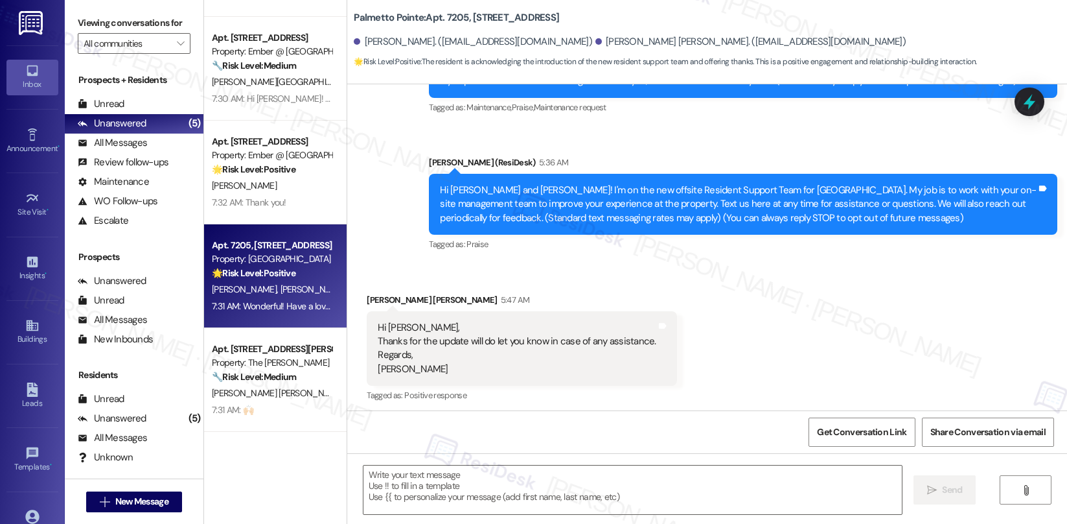
type textarea "Fetching suggested responses. Please feel free to read through the conversation…"
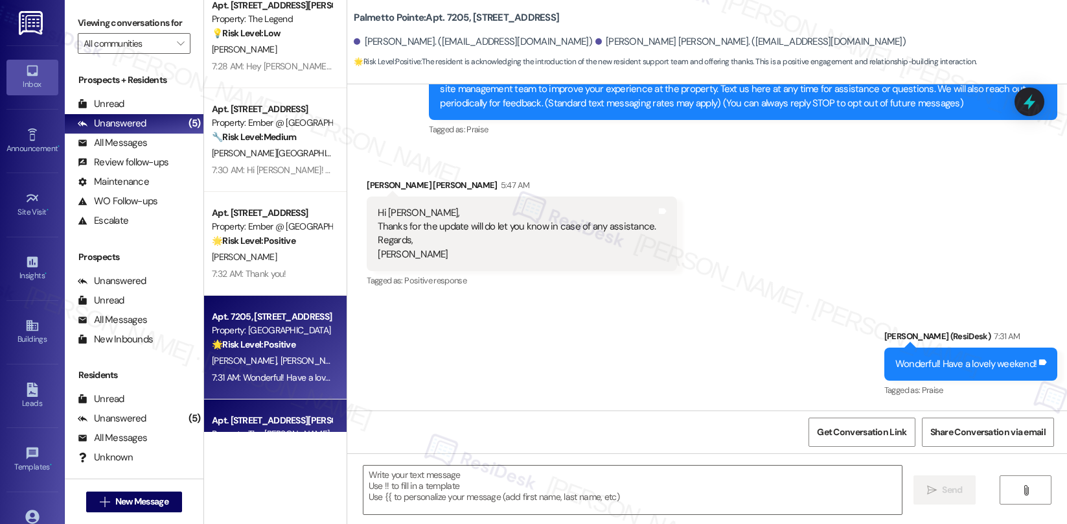
scroll to position [0, 0]
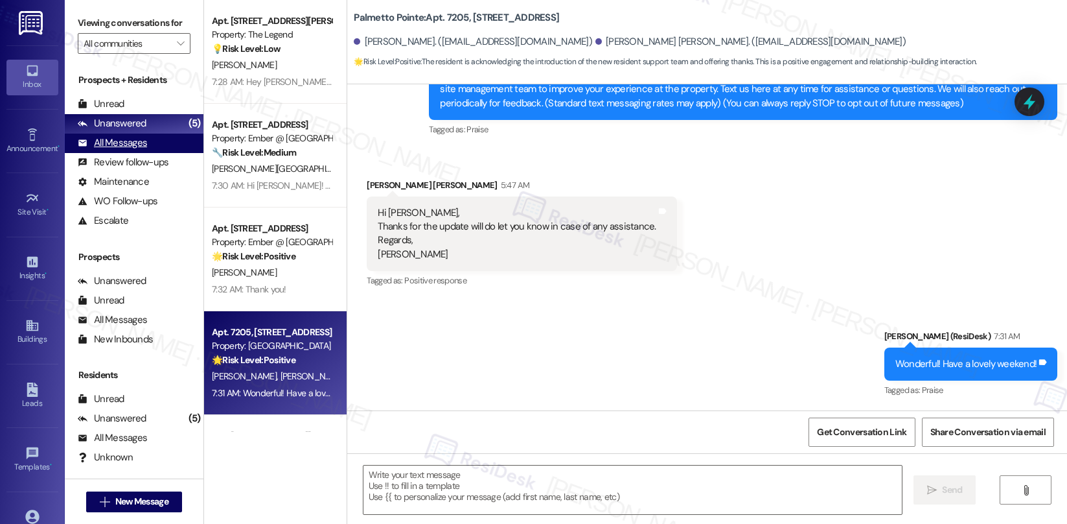
click at [113, 150] on div "All Messages" at bounding box center [112, 143] width 69 height 14
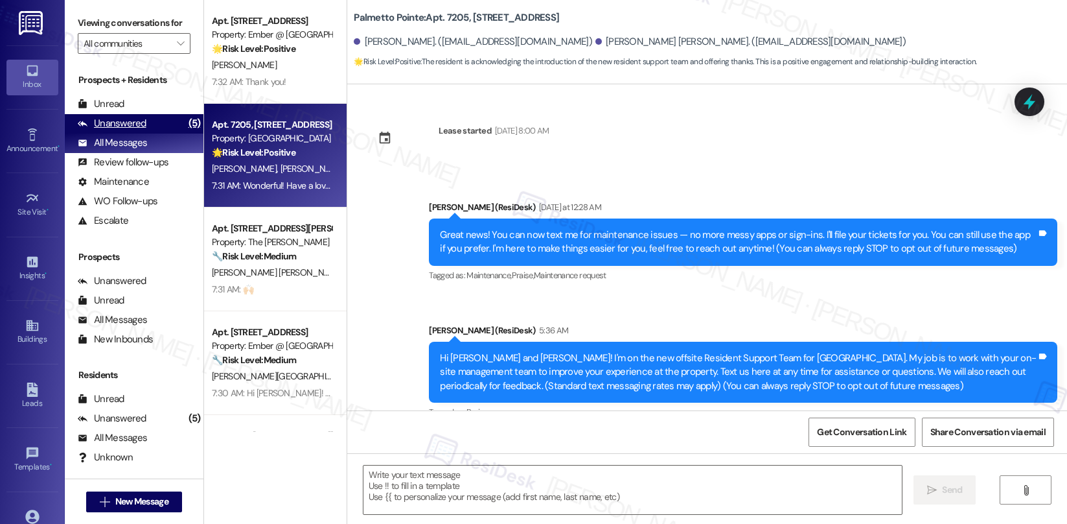
click at [116, 130] on div "Unanswered" at bounding box center [112, 124] width 69 height 14
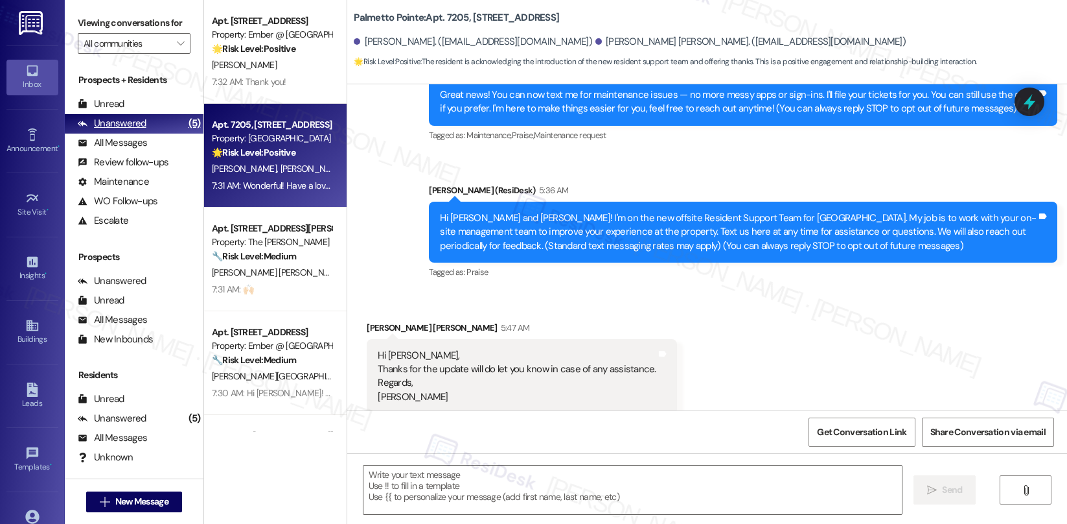
scroll to position [172, 0]
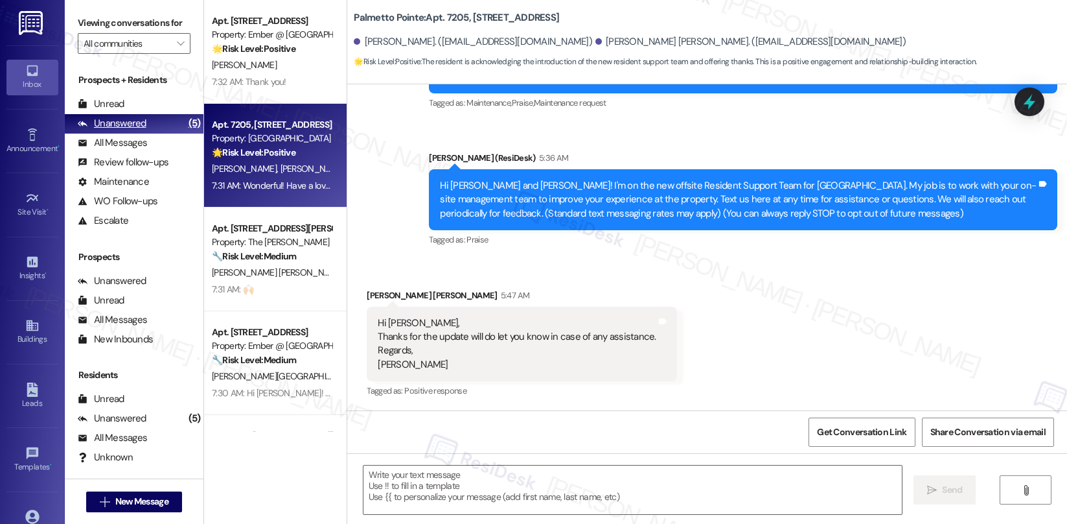
type textarea "Fetching suggested responses. Please feel free to read through the conversation…"
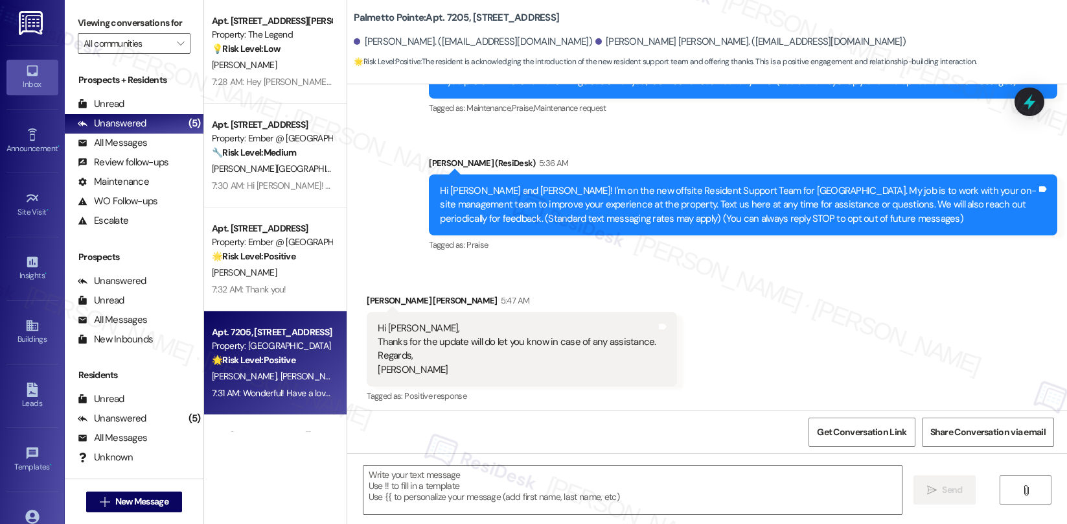
type textarea "Fetching suggested responses. Please feel free to read through the conversation…"
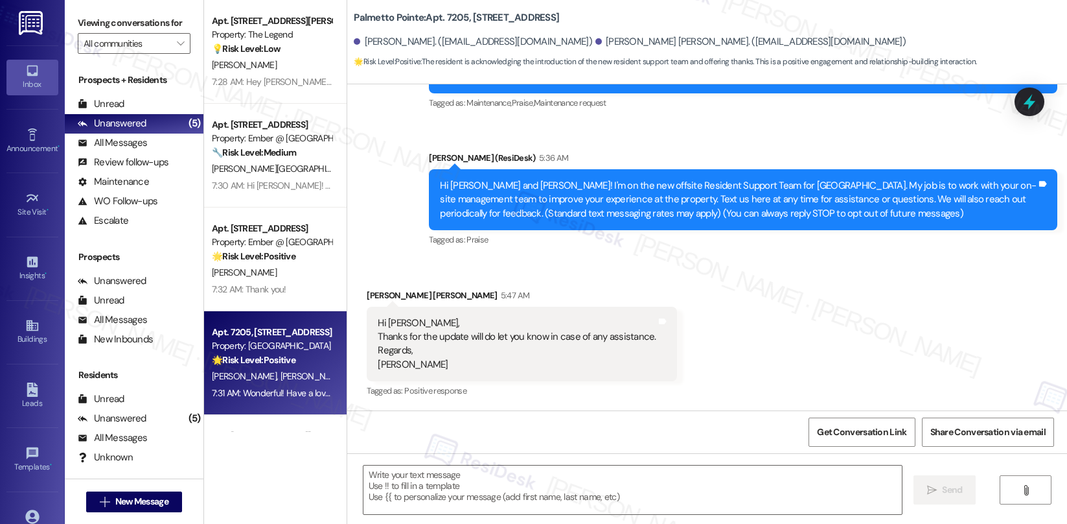
click at [277, 176] on div "[PERSON_NAME] [PERSON_NAME]" at bounding box center [272, 169] width 122 height 16
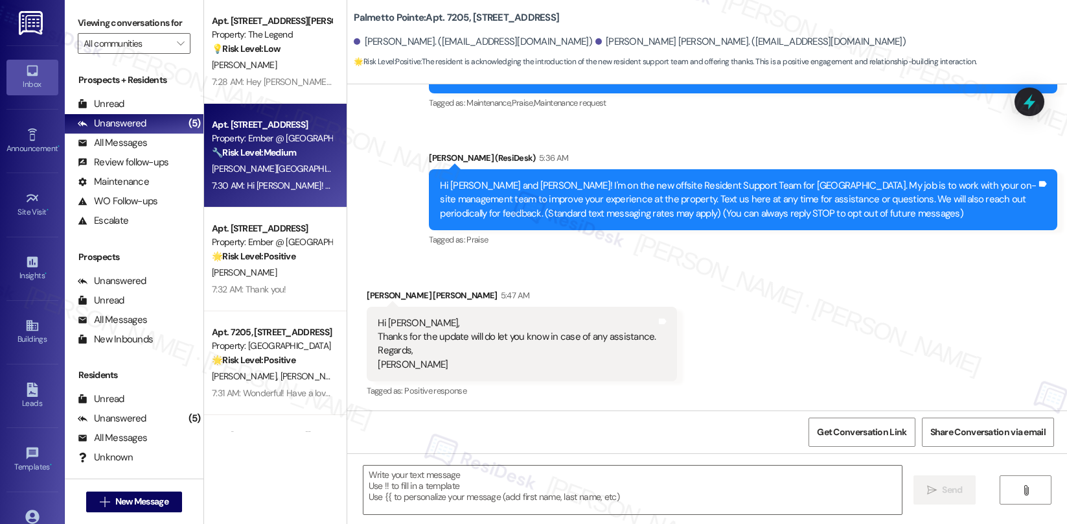
type textarea "Fetching suggested responses. Please feel free to read through the conversation…"
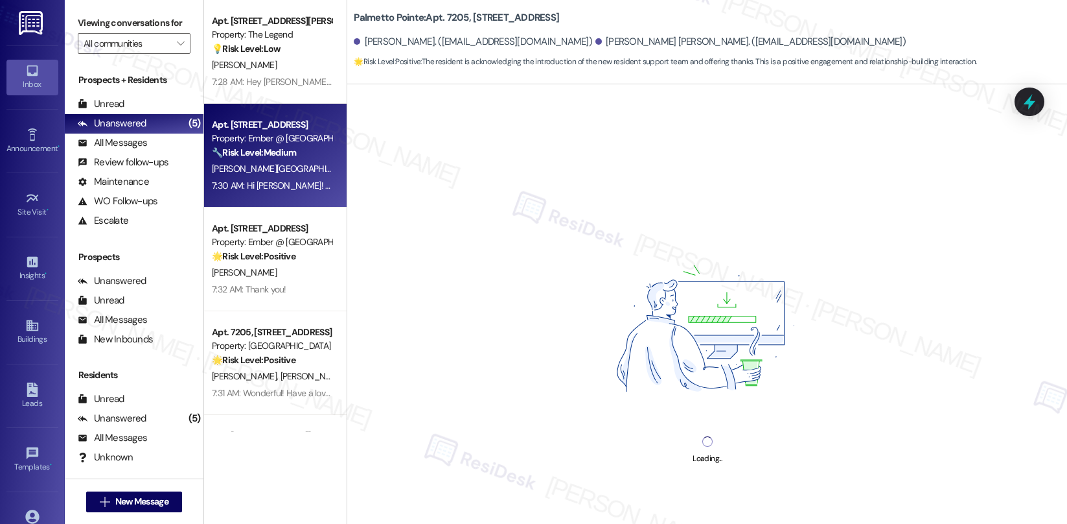
click at [277, 176] on div "[PERSON_NAME] [PERSON_NAME]" at bounding box center [272, 169] width 122 height 16
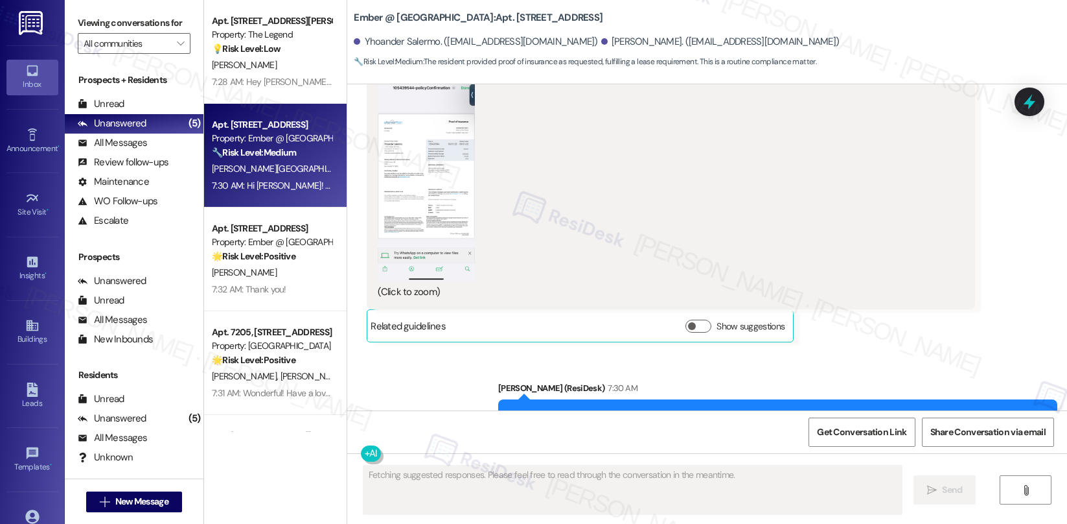
scroll to position [1584, 0]
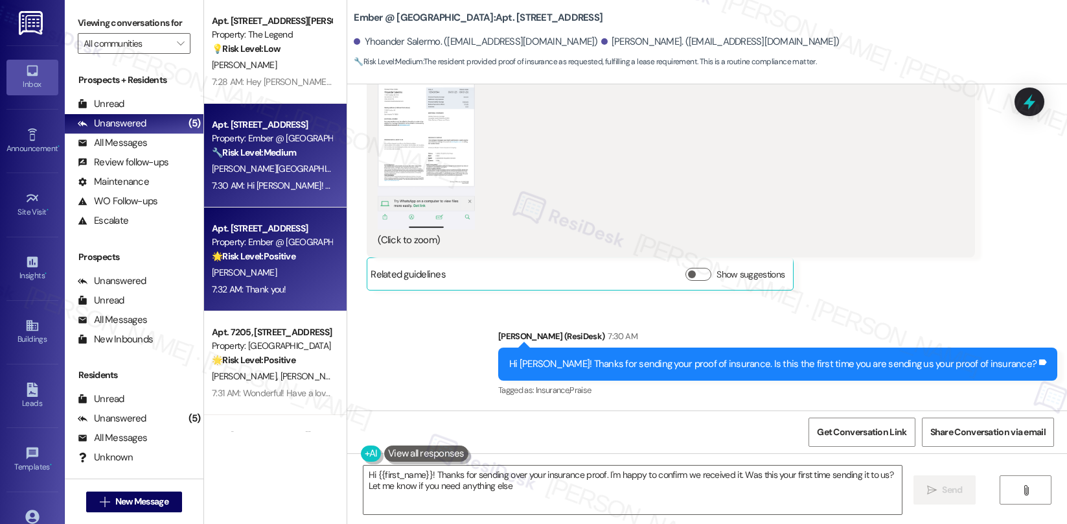
type textarea "Hi {{first_name}}! Thanks for sending over your insurance proof. I'm happy to c…"
click at [282, 267] on div "[PERSON_NAME]" at bounding box center [272, 272] width 122 height 16
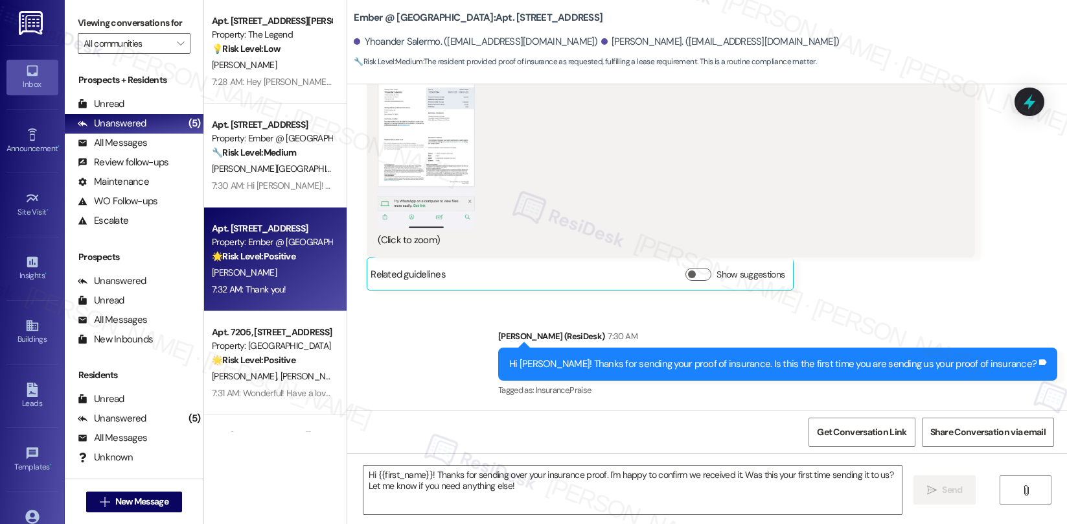
type textarea "Fetching suggested responses. Please feel free to read through the conversation…"
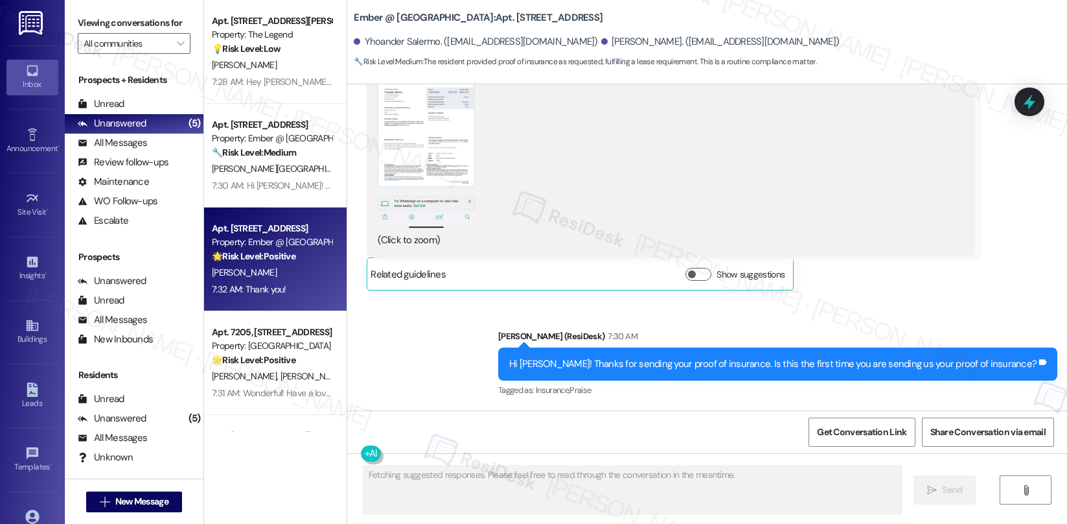
click at [282, 267] on div "[PERSON_NAME]" at bounding box center [272, 272] width 122 height 16
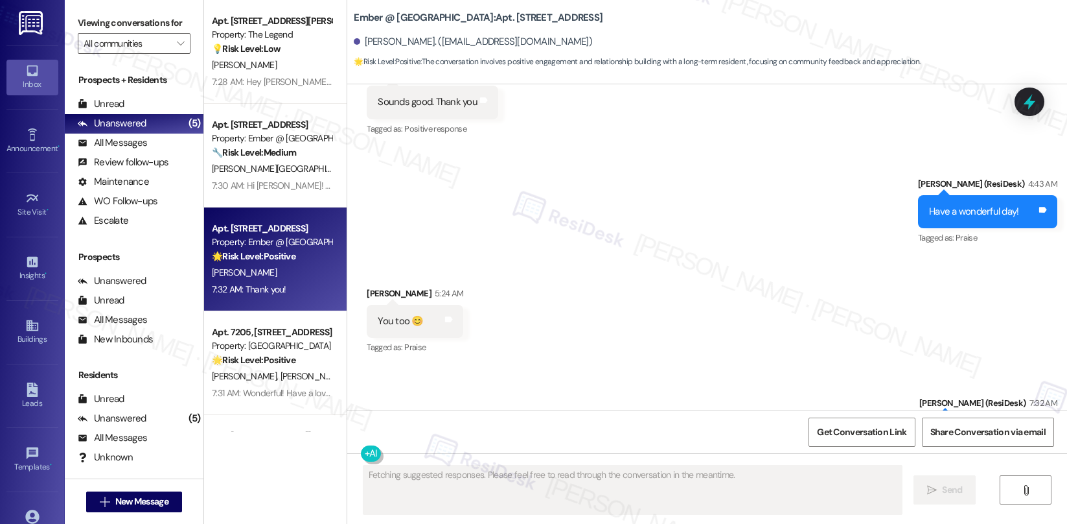
scroll to position [1870, 0]
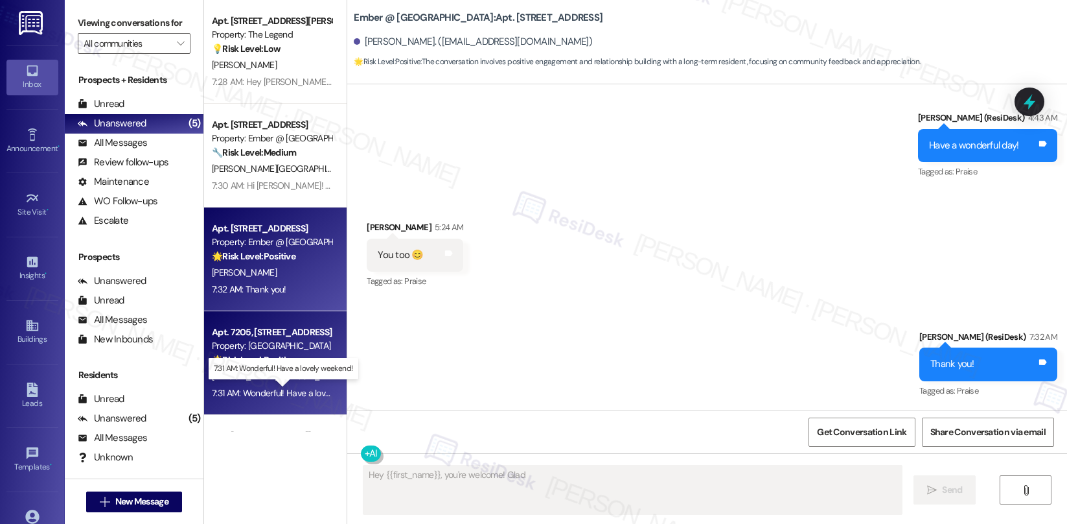
type textarea "Hey {{first_name}}, you're welcome! Glad I"
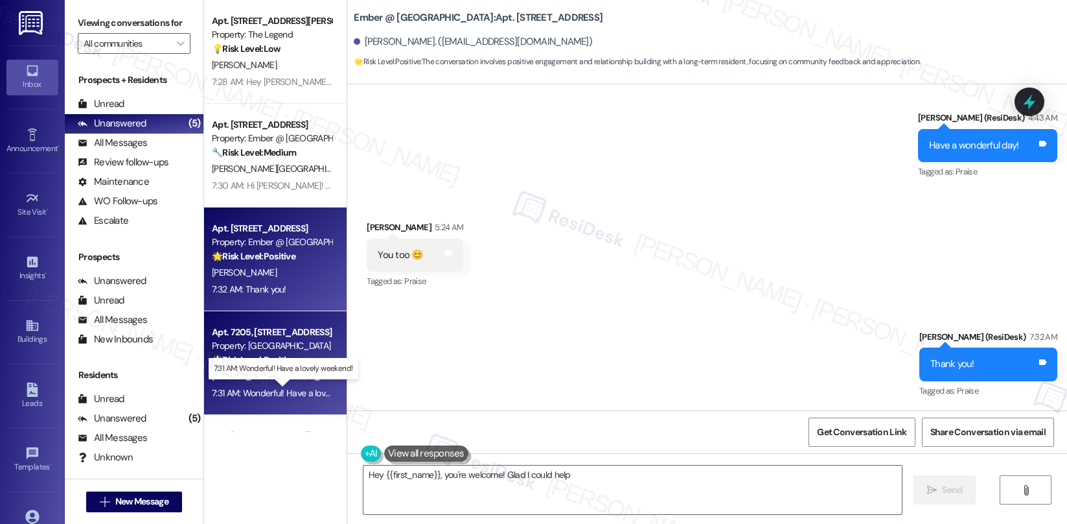
click at [297, 387] on div "7:31 AM: Wonderful! Have a lovely weekend! 7:31 AM: Wonderful! Have a lovely we…" at bounding box center [293, 393] width 163 height 12
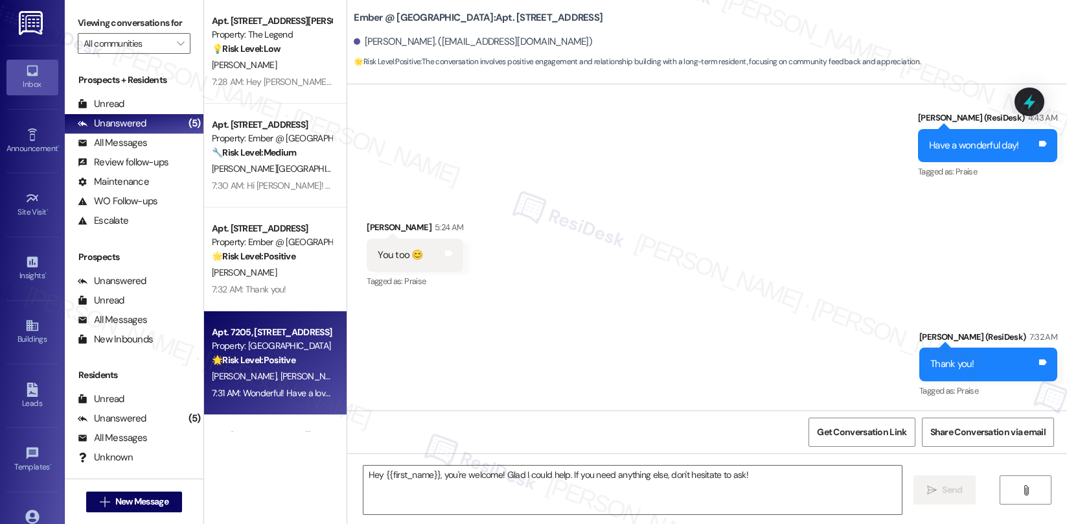
type textarea "Fetching suggested responses. Please feel free to read through the conversation…"
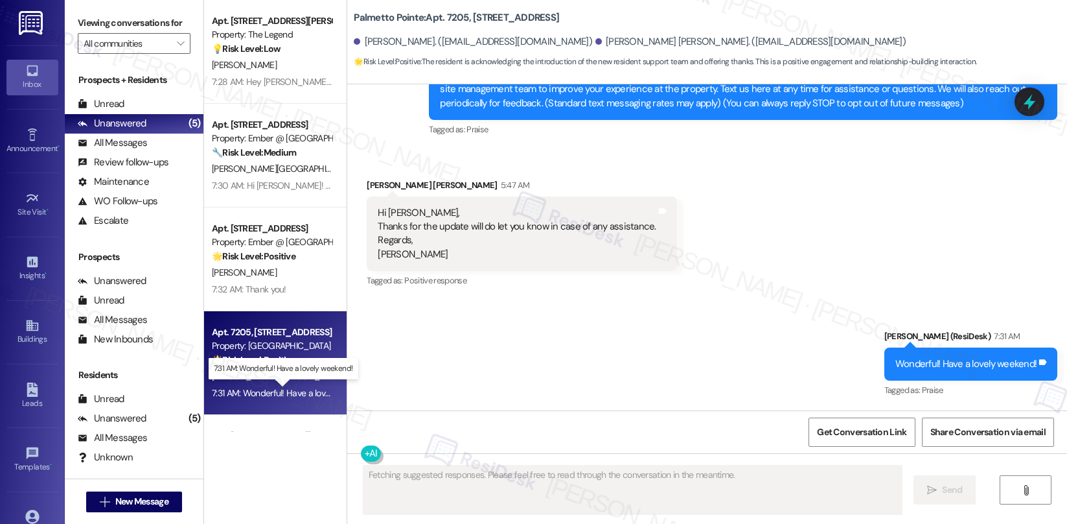
scroll to position [283, 0]
click at [297, 387] on div "7:31 AM: Wonderful! Have a lovely weekend! 7:31 AM: Wonderful! Have a lovely we…" at bounding box center [293, 393] width 163 height 12
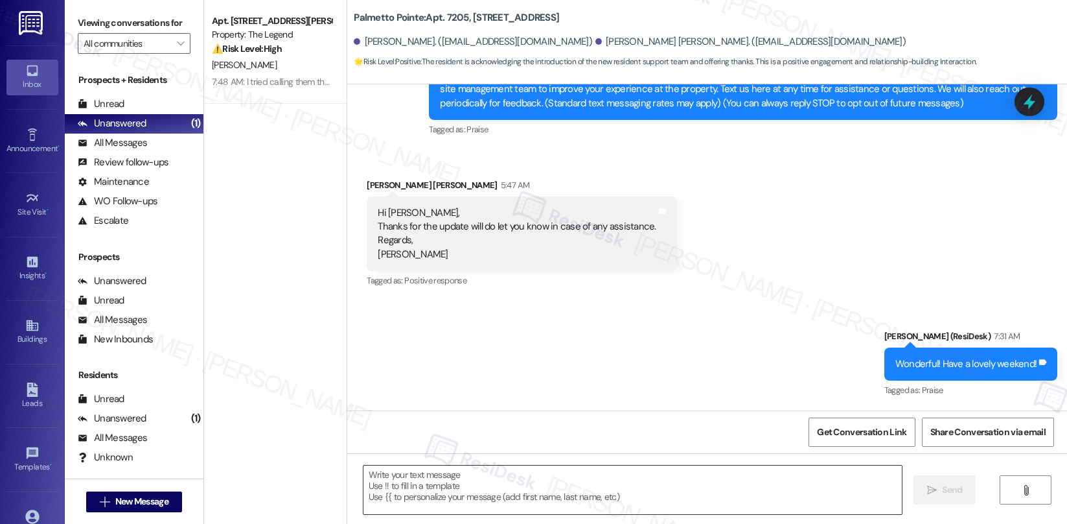
click at [433, 475] on textarea at bounding box center [633, 489] width 539 height 49
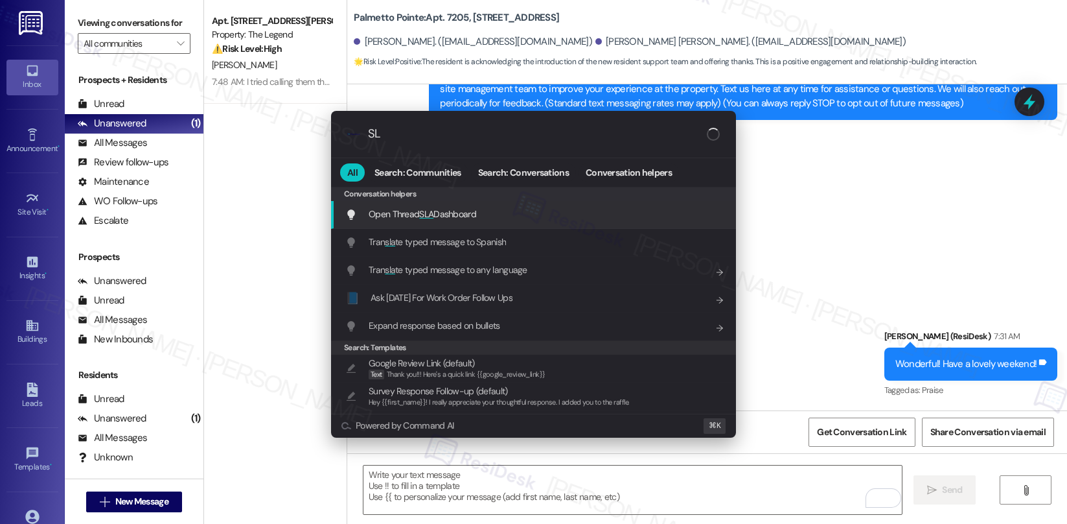
type input "SLA"
click at [562, 206] on div "Open Thread SLA Dashboard Add shortcut" at bounding box center [533, 215] width 405 height 28
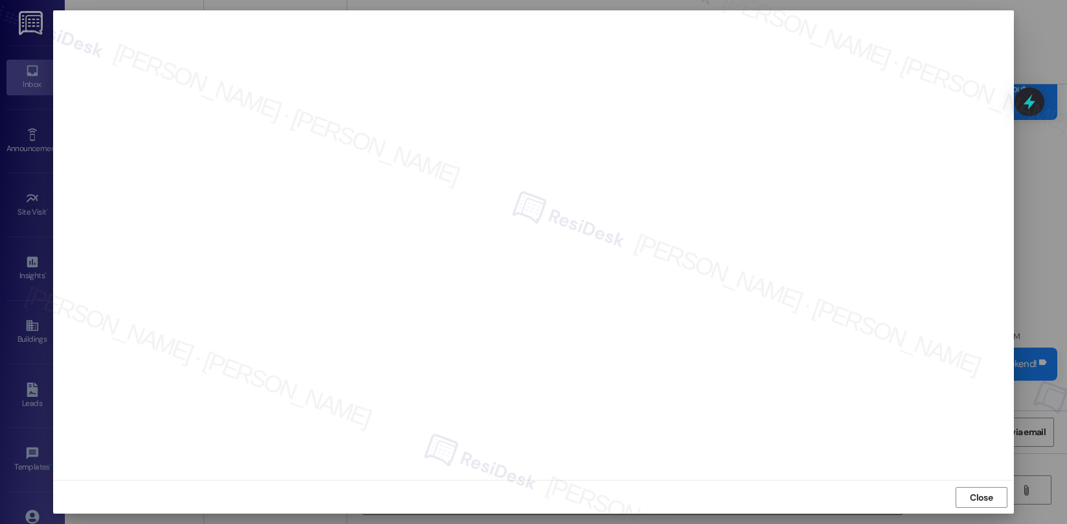
scroll to position [3, 0]
drag, startPoint x: 969, startPoint y: 500, endPoint x: 900, endPoint y: 499, distance: 68.7
click at [970, 500] on span "Close" at bounding box center [981, 497] width 23 height 14
